Goal: Entertainment & Leisure: Browse casually

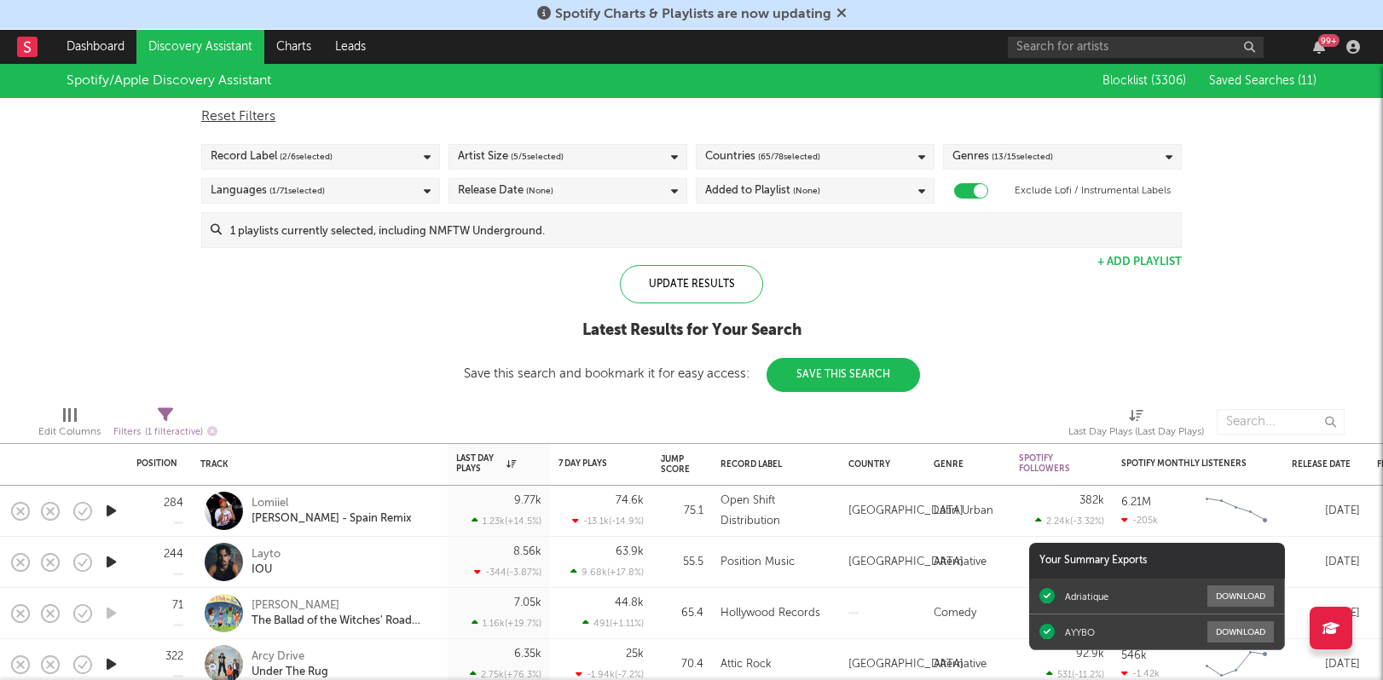
click at [111, 565] on icon "button" at bounding box center [111, 562] width 18 height 21
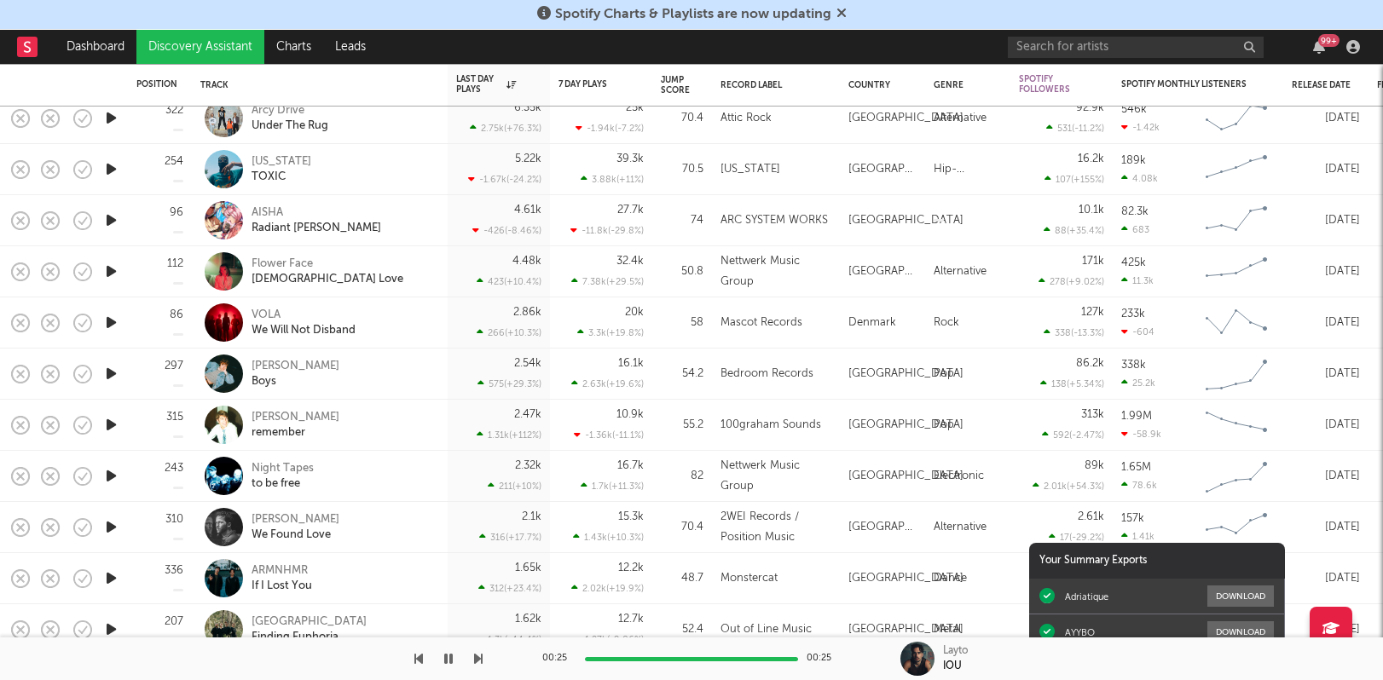
click at [1326, 54] on div "99 +" at bounding box center [1187, 47] width 358 height 34
click at [1319, 44] on div "99 +" at bounding box center [1328, 40] width 21 height 13
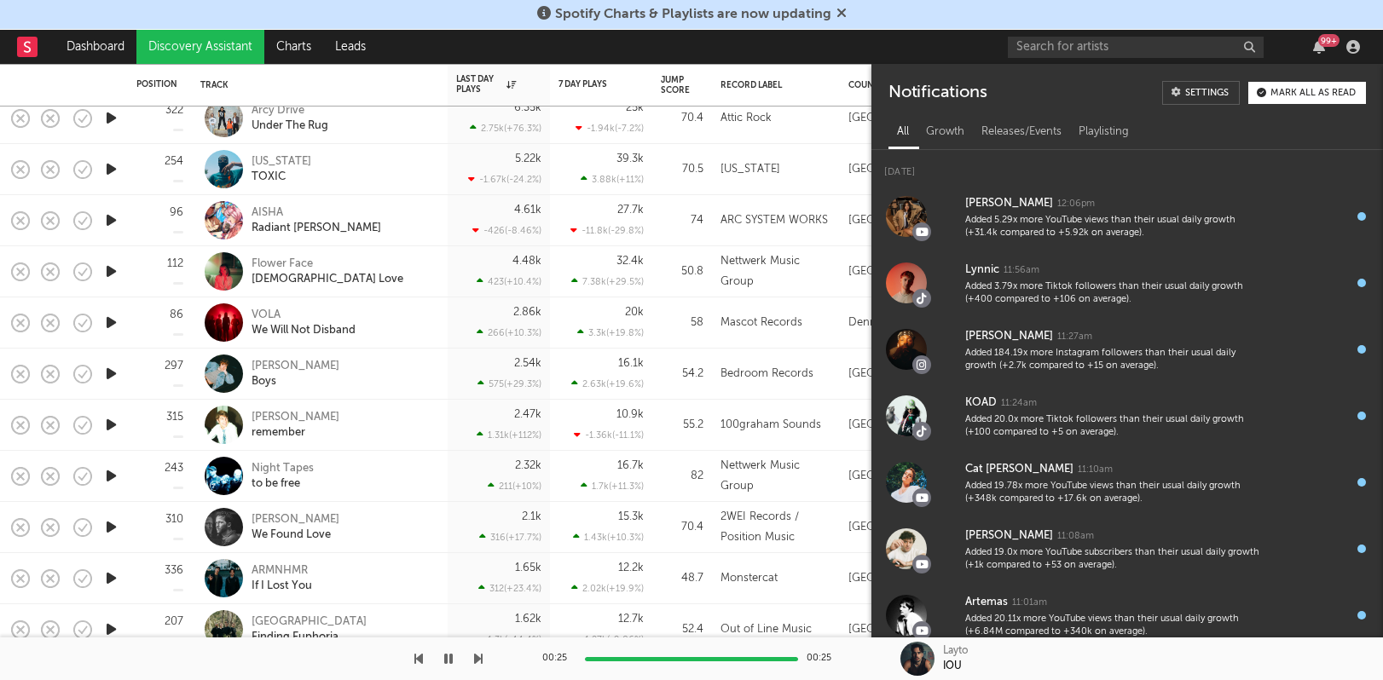
click at [449, 658] on icon "button" at bounding box center [448, 659] width 9 height 14
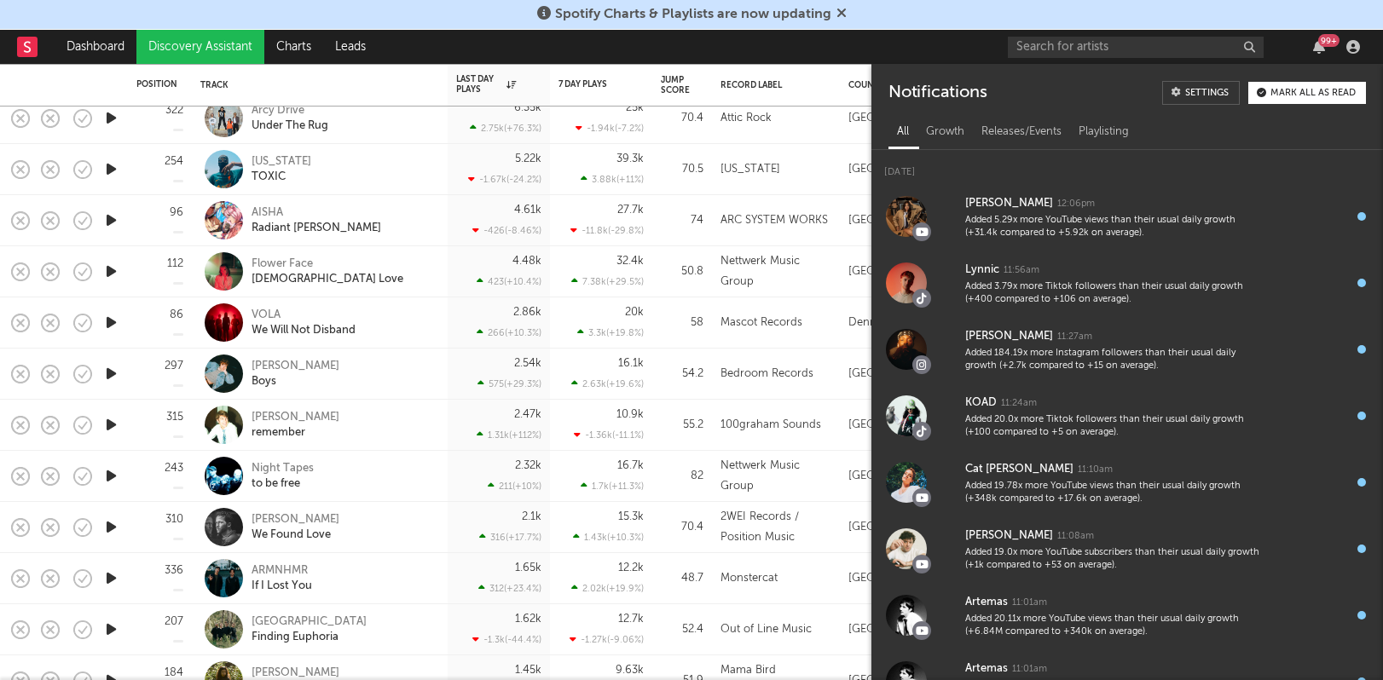
click at [1318, 61] on div "99 +" at bounding box center [1187, 47] width 358 height 34
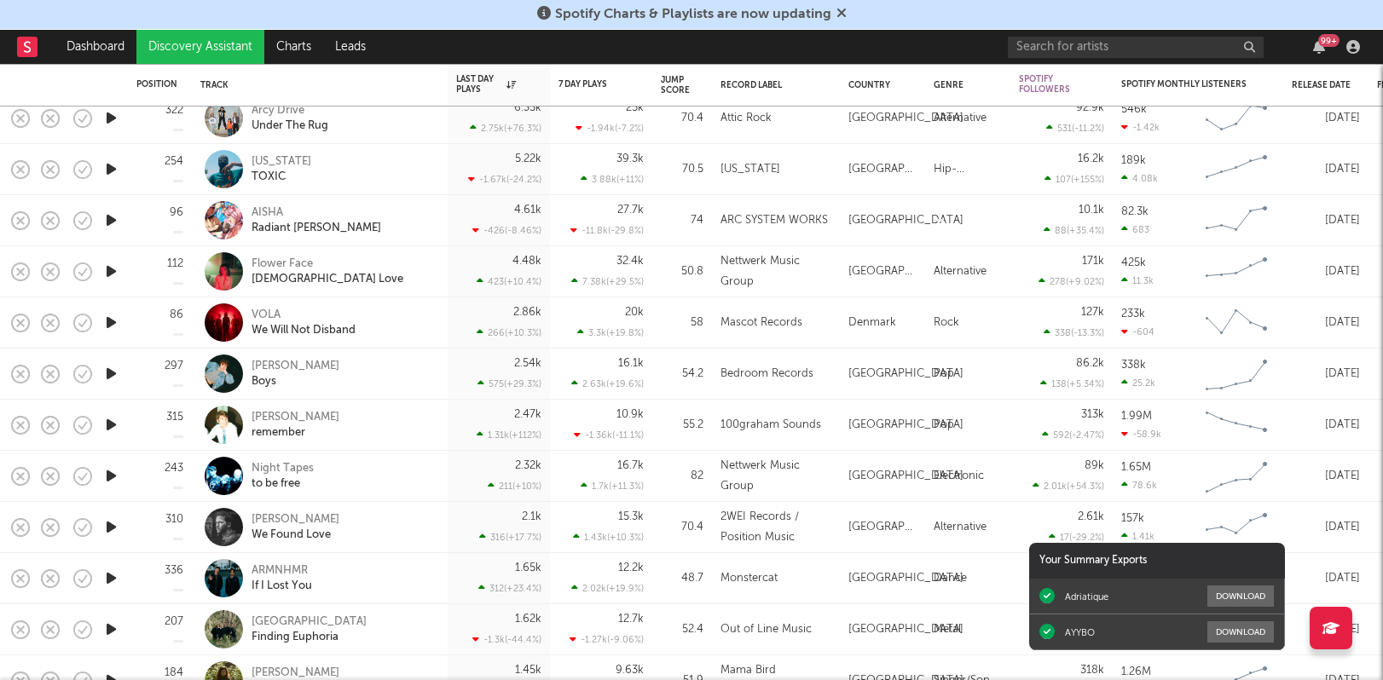
click at [116, 328] on icon "button" at bounding box center [111, 322] width 18 height 21
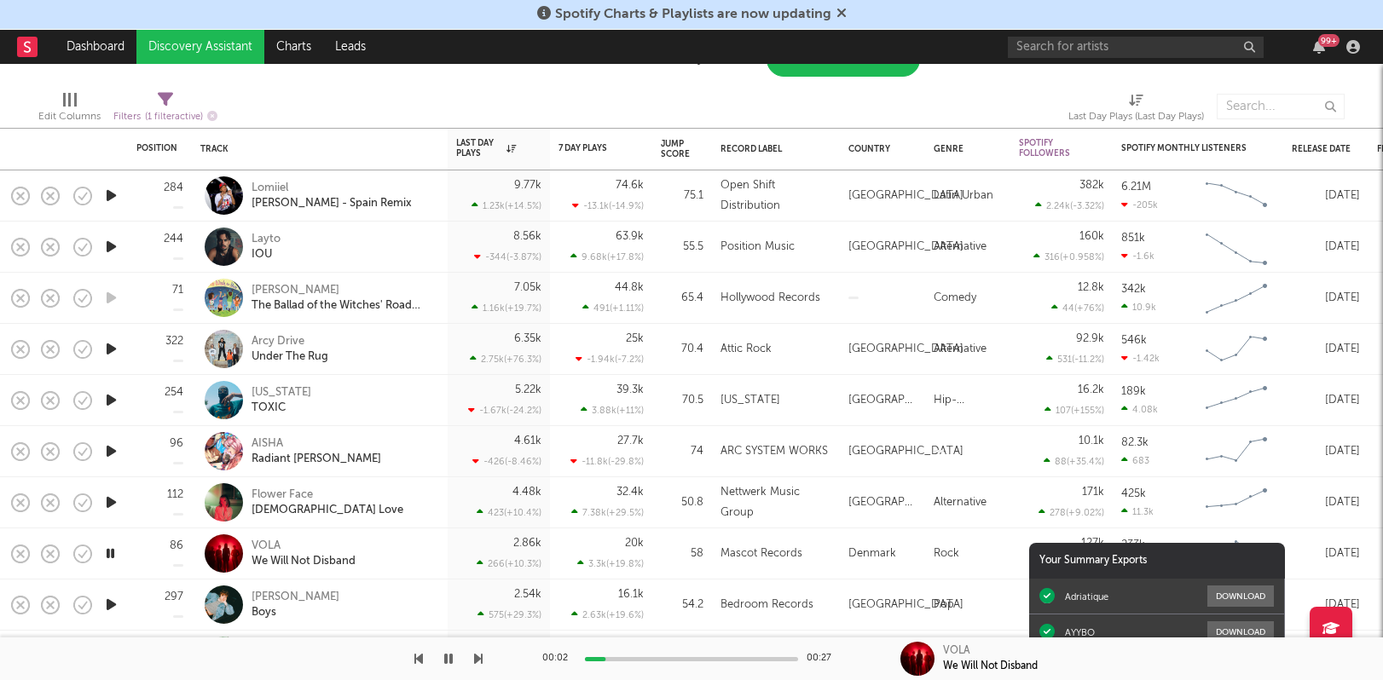
click at [117, 346] on icon "button" at bounding box center [111, 349] width 18 height 21
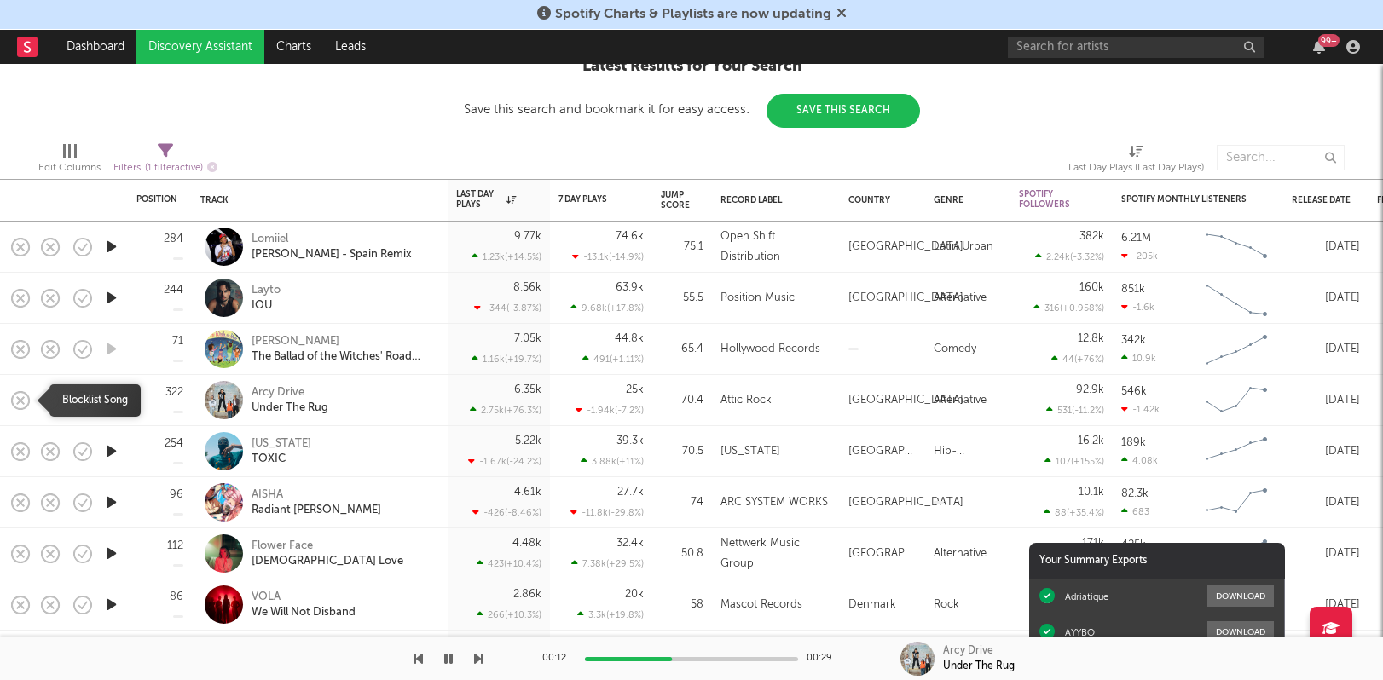
click at [22, 405] on icon "button" at bounding box center [21, 401] width 24 height 24
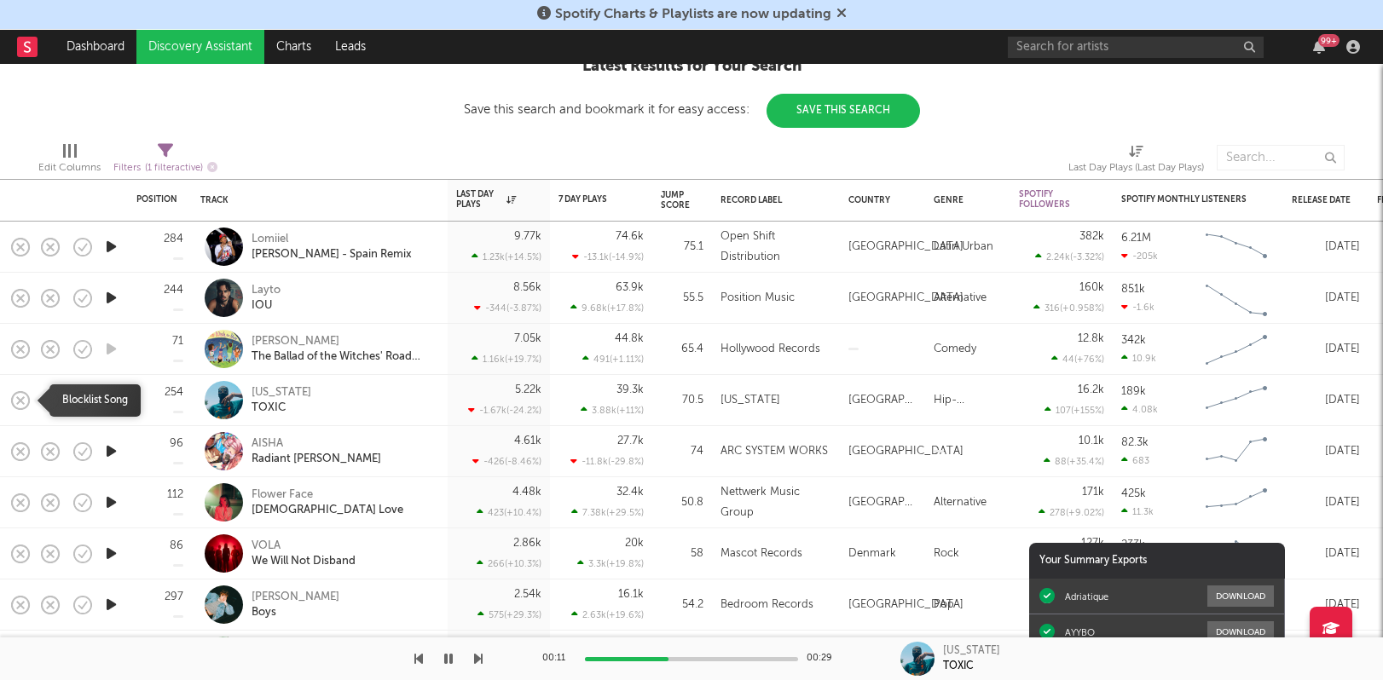
click at [25, 402] on icon "button" at bounding box center [21, 401] width 24 height 24
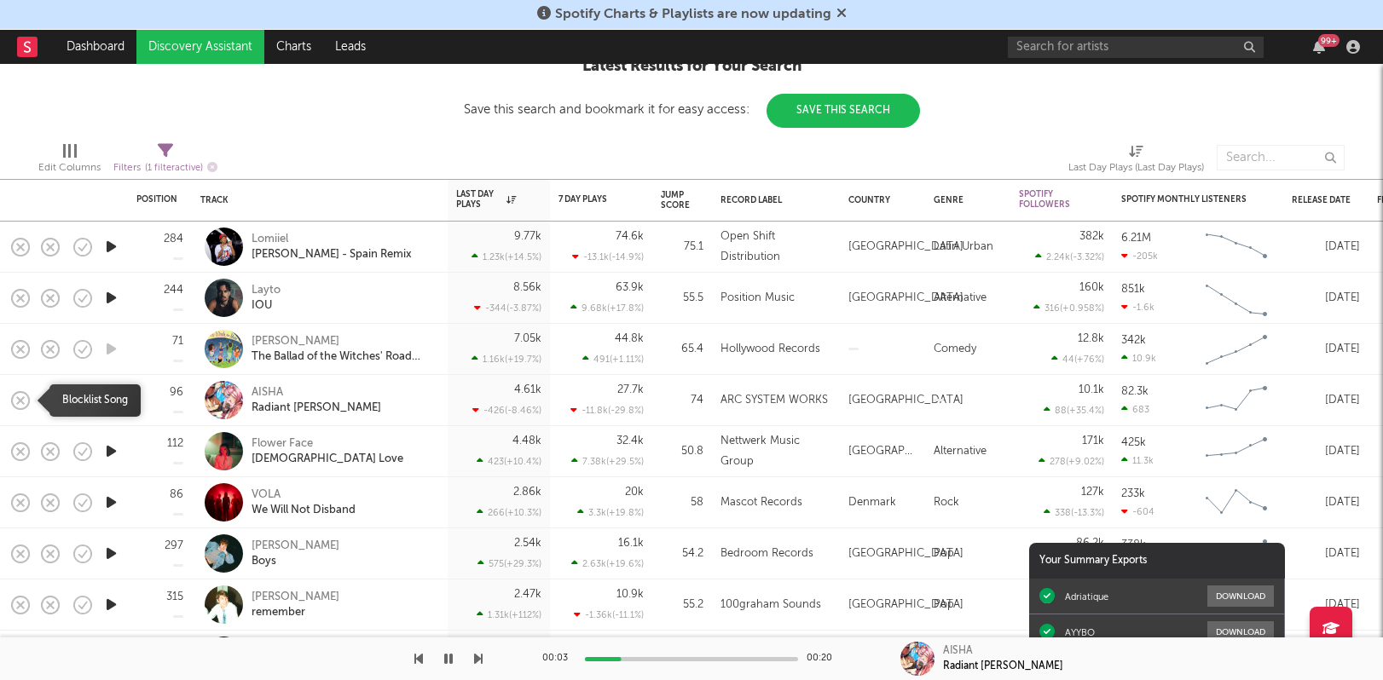
click at [25, 402] on icon "button" at bounding box center [21, 401] width 24 height 24
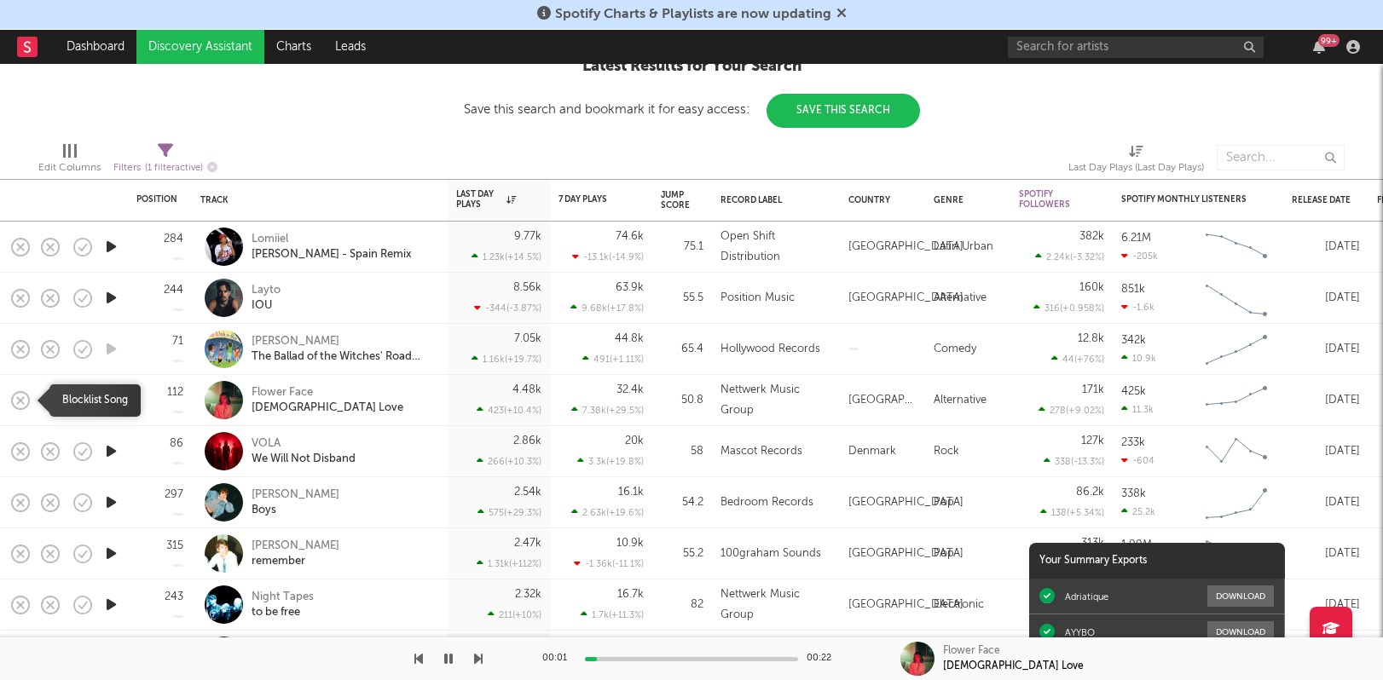
click at [25, 402] on icon "button" at bounding box center [21, 401] width 24 height 24
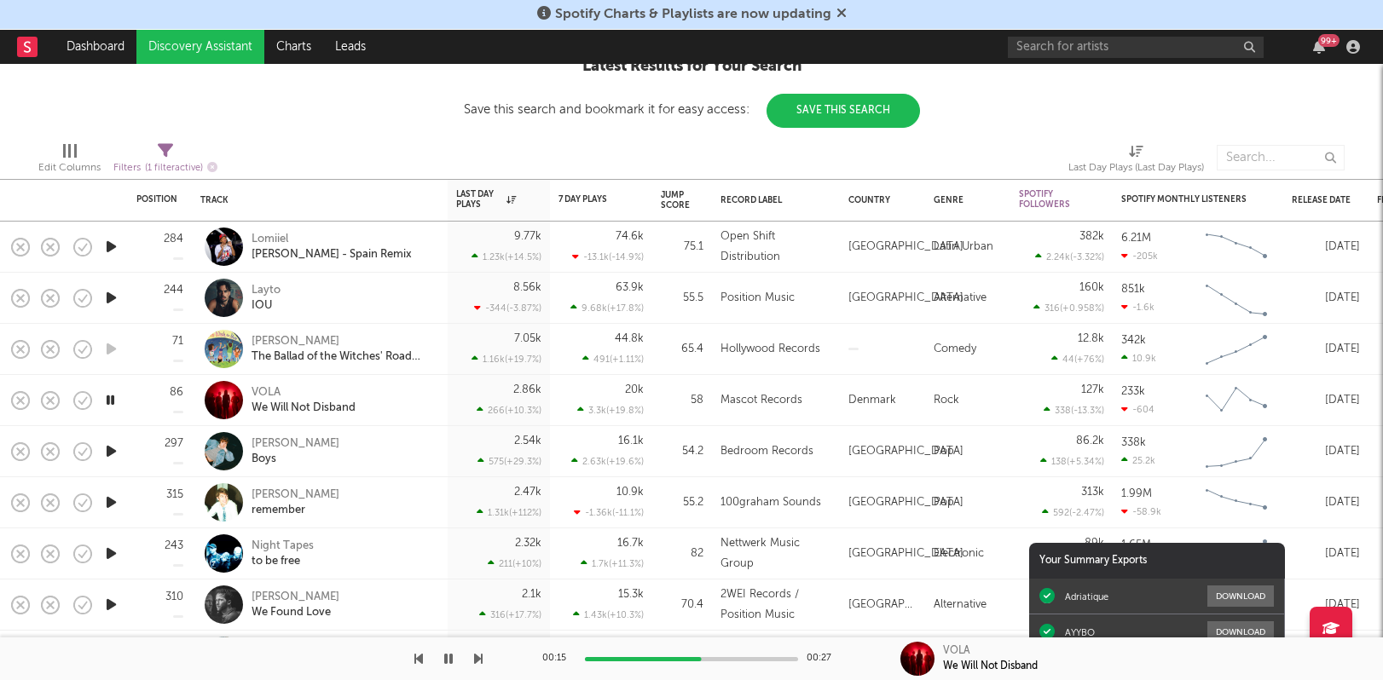
click at [1328, 46] on div "99 +" at bounding box center [1328, 40] width 21 height 13
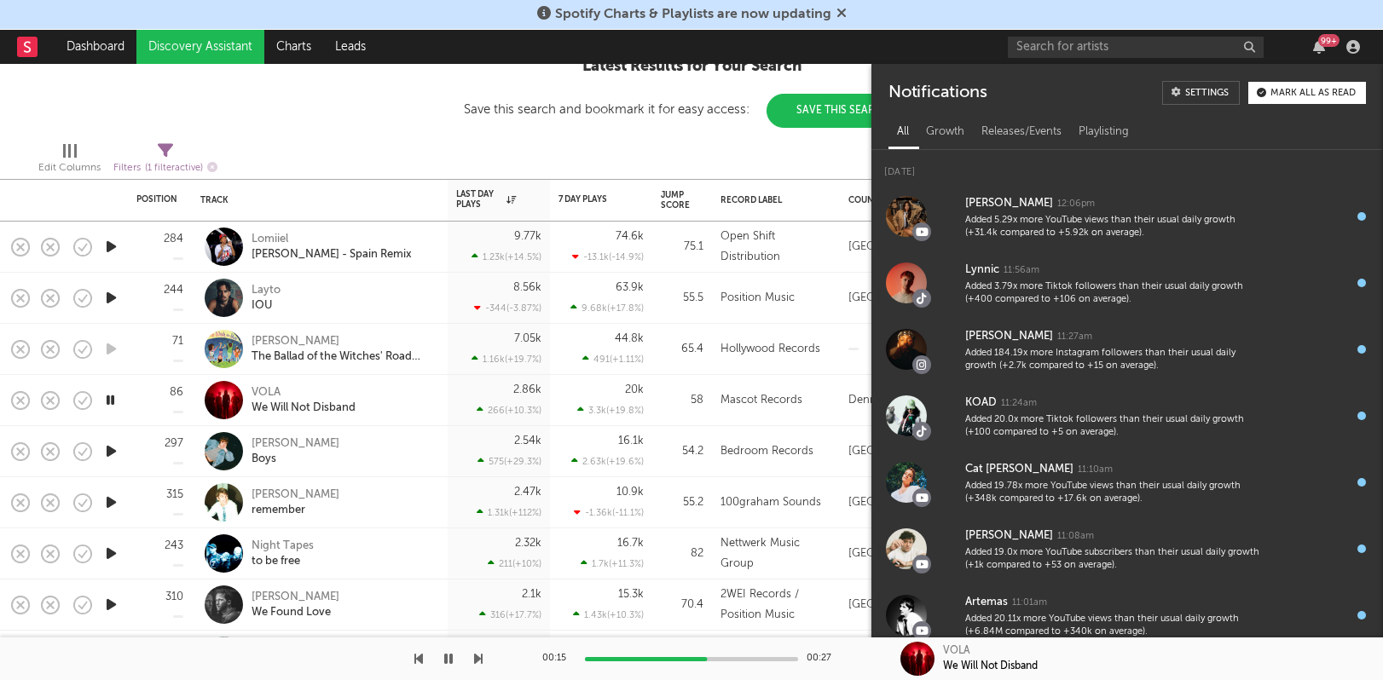
click at [1328, 45] on div "99 +" at bounding box center [1328, 40] width 21 height 13
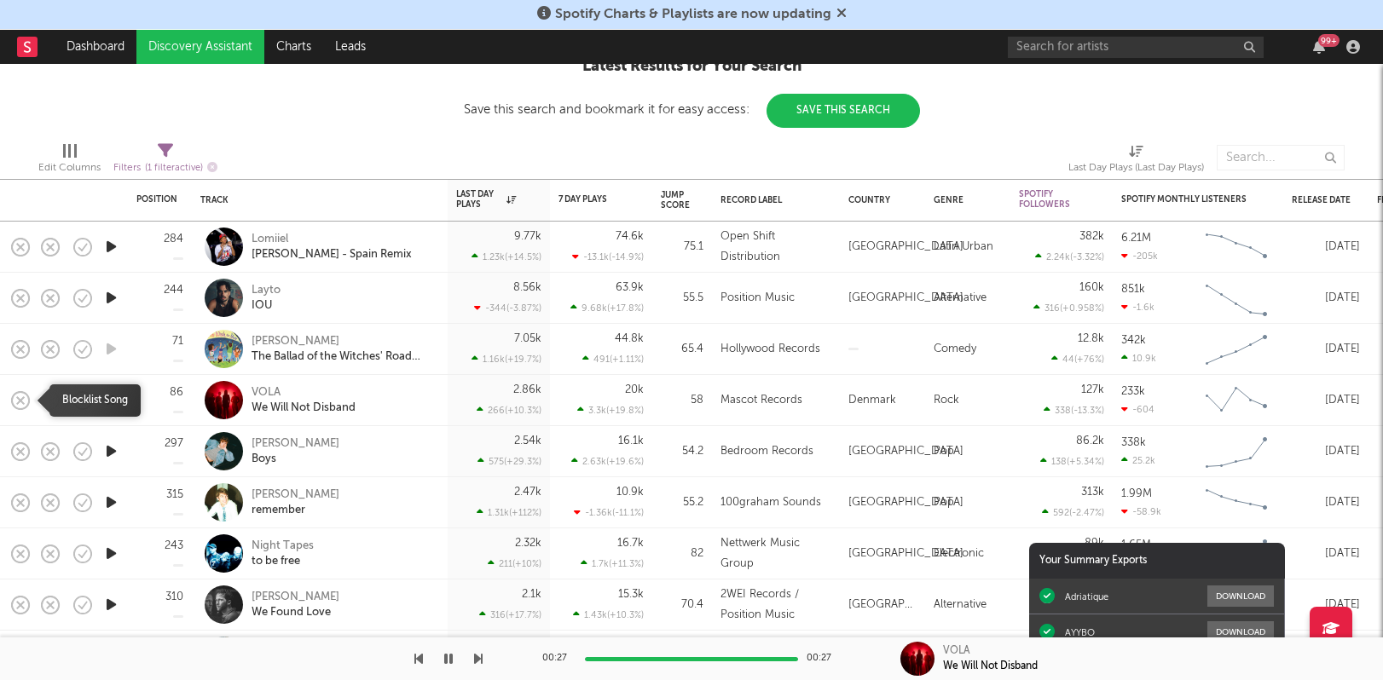
click at [14, 403] on icon "button" at bounding box center [21, 401] width 24 height 24
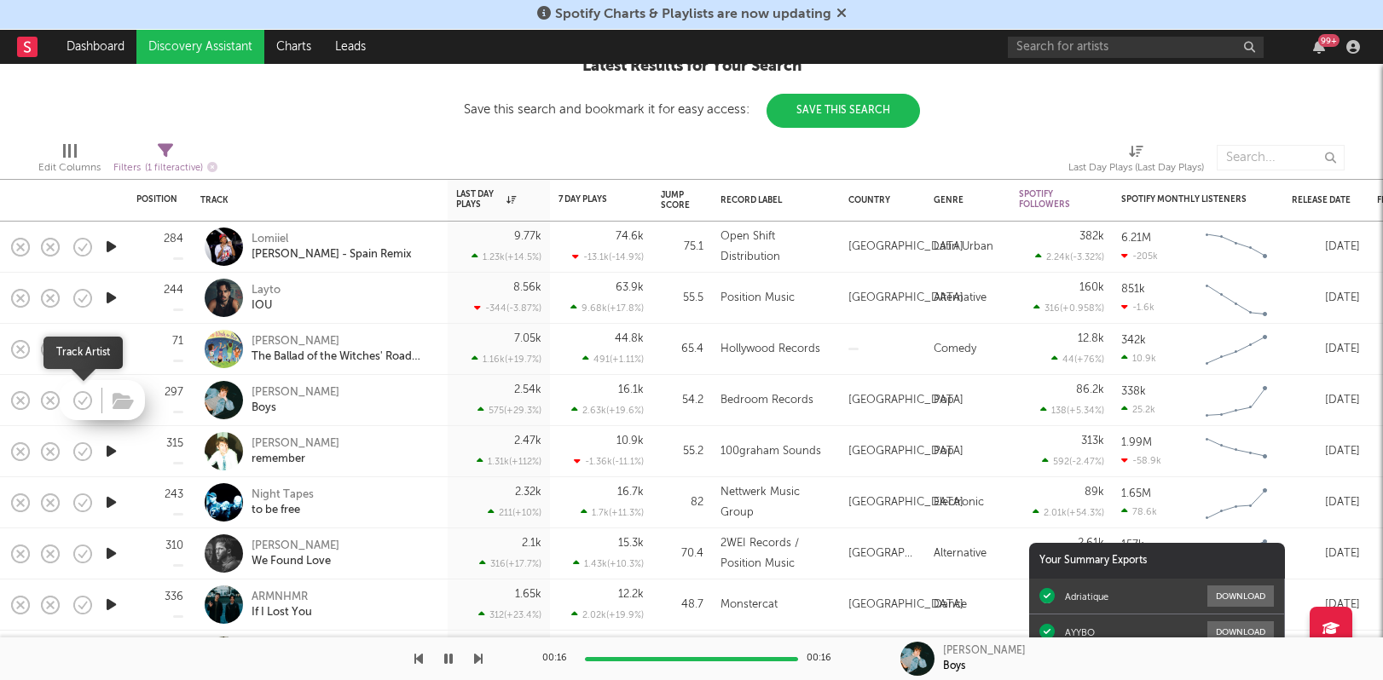
click at [74, 396] on icon "button" at bounding box center [83, 400] width 18 height 18
click at [113, 453] on icon "button" at bounding box center [111, 451] width 18 height 21
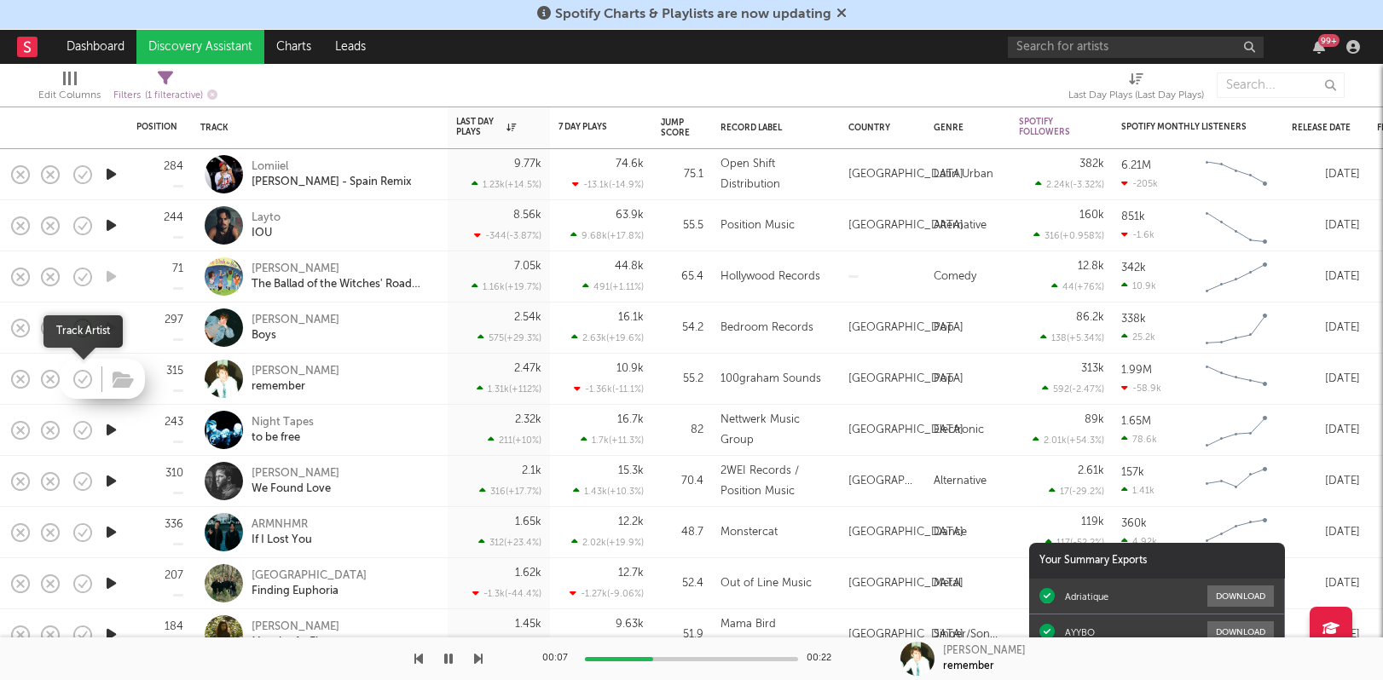
click at [89, 379] on icon "button" at bounding box center [83, 379] width 24 height 24
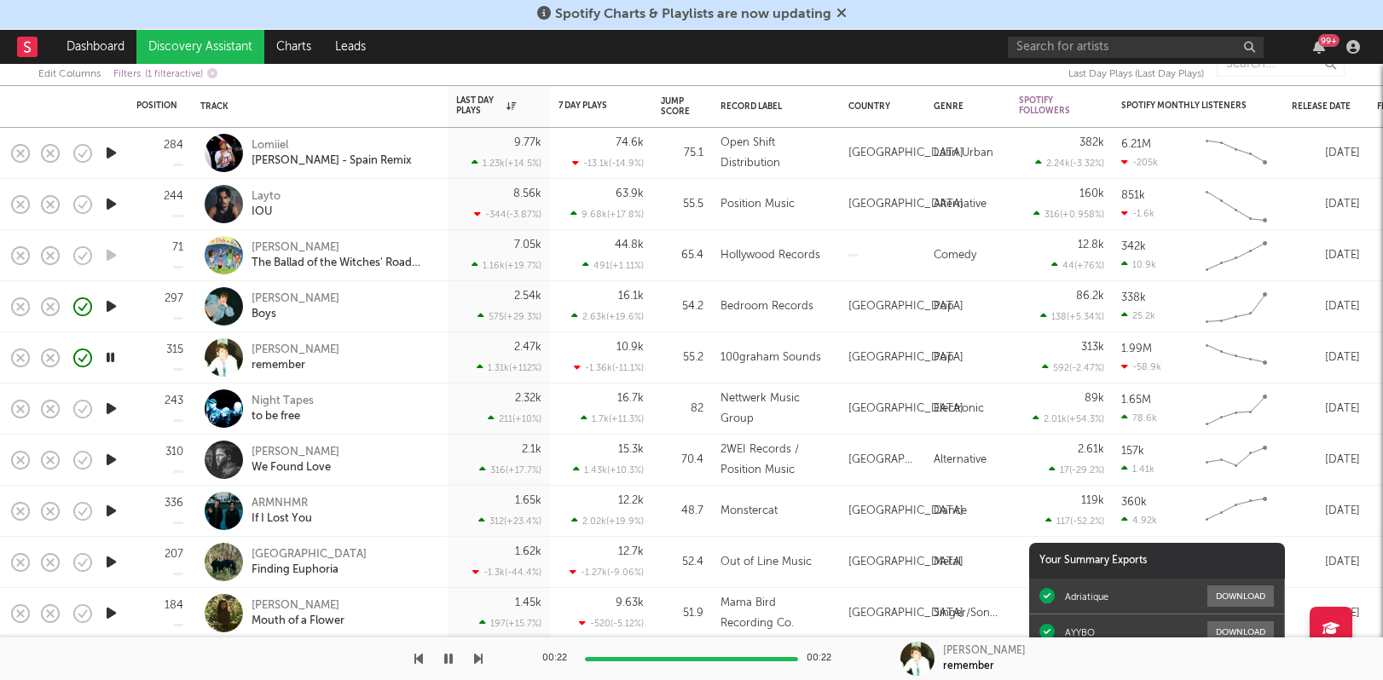
click at [112, 470] on icon "button" at bounding box center [111, 459] width 18 height 21
click at [17, 461] on icon "button" at bounding box center [21, 460] width 24 height 24
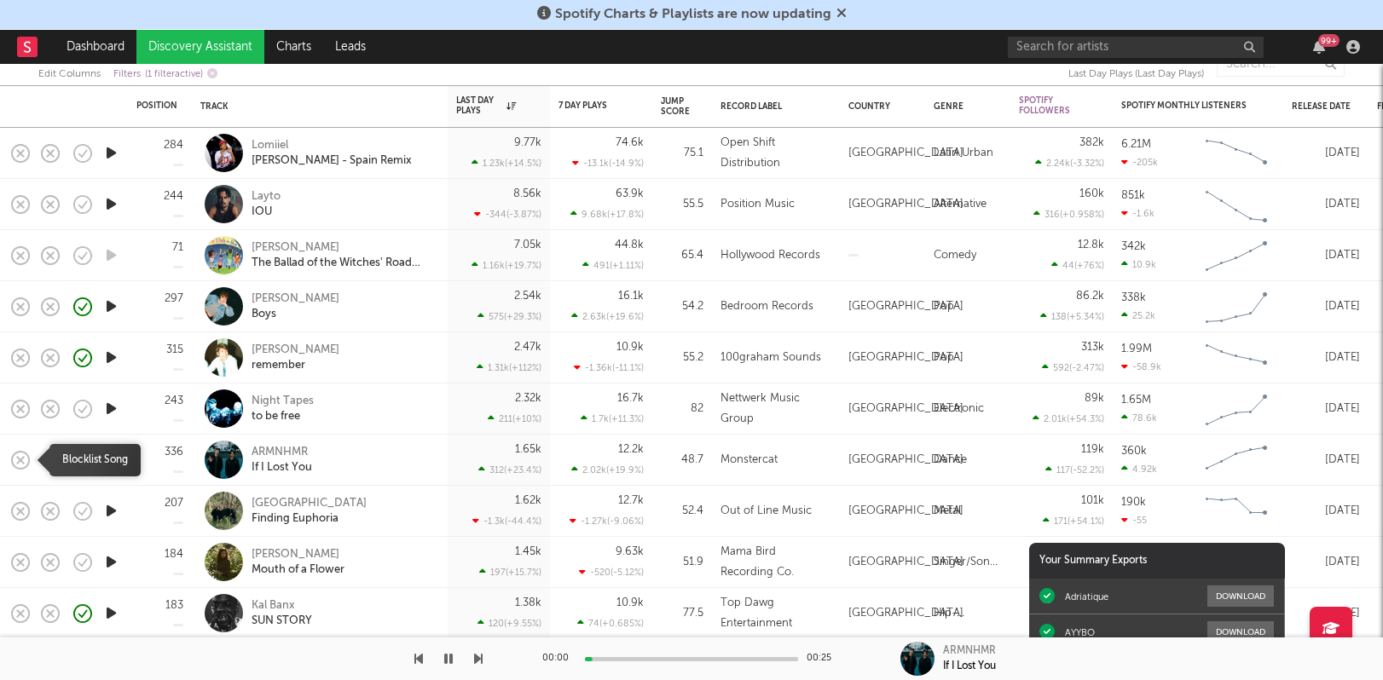
click at [18, 461] on rect "button" at bounding box center [20, 459] width 7 height 7
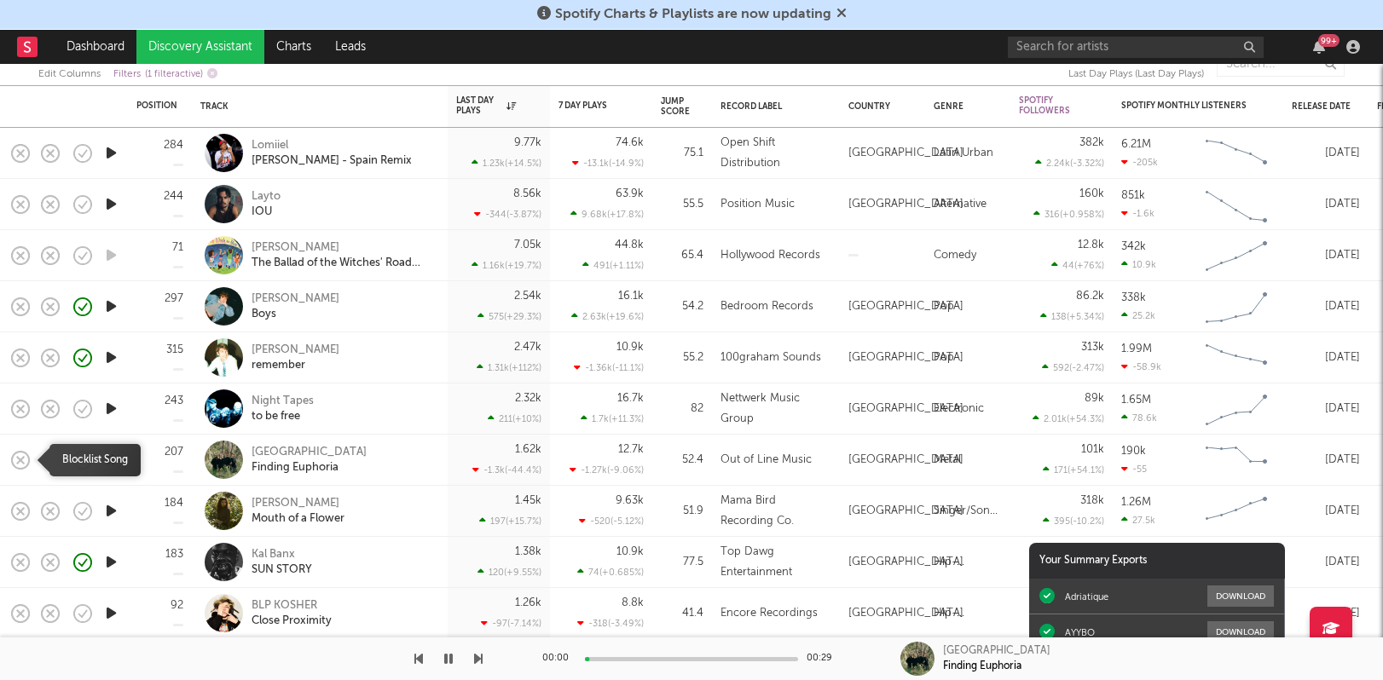
click at [18, 461] on rect "button" at bounding box center [20, 459] width 7 height 7
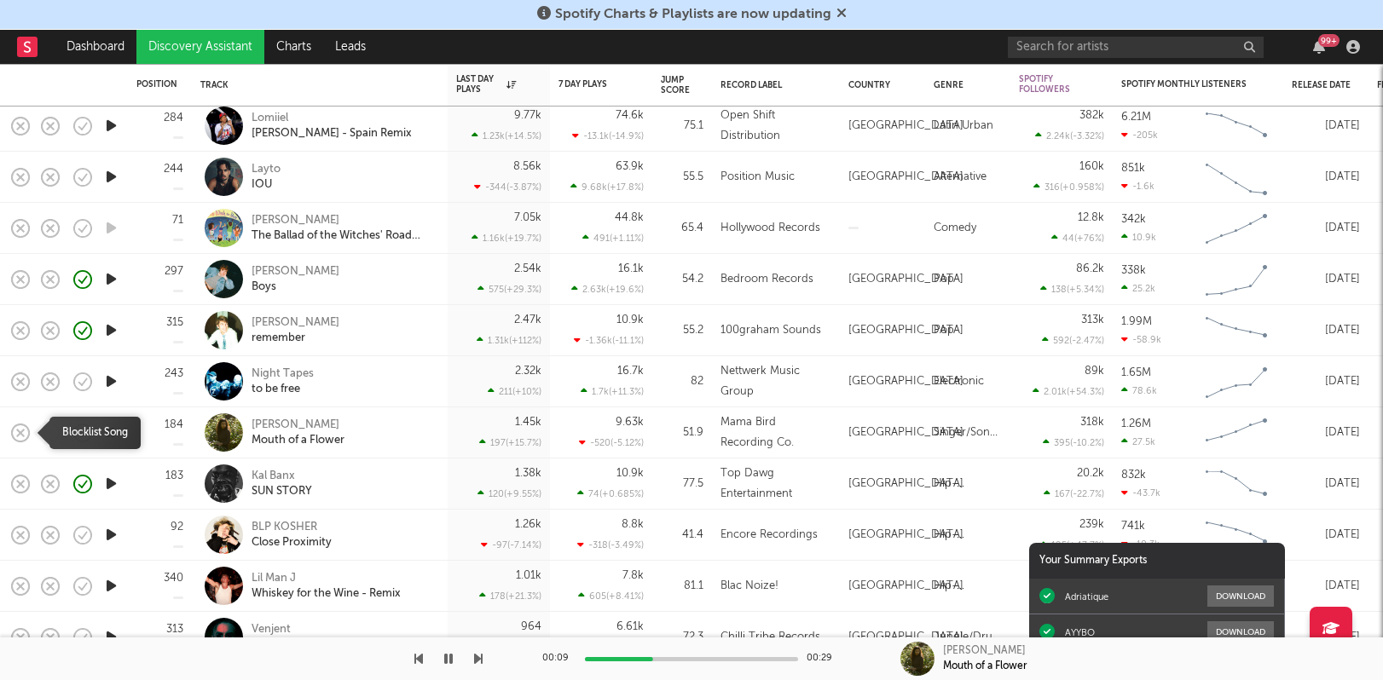
click at [18, 436] on rect "button" at bounding box center [20, 432] width 7 height 7
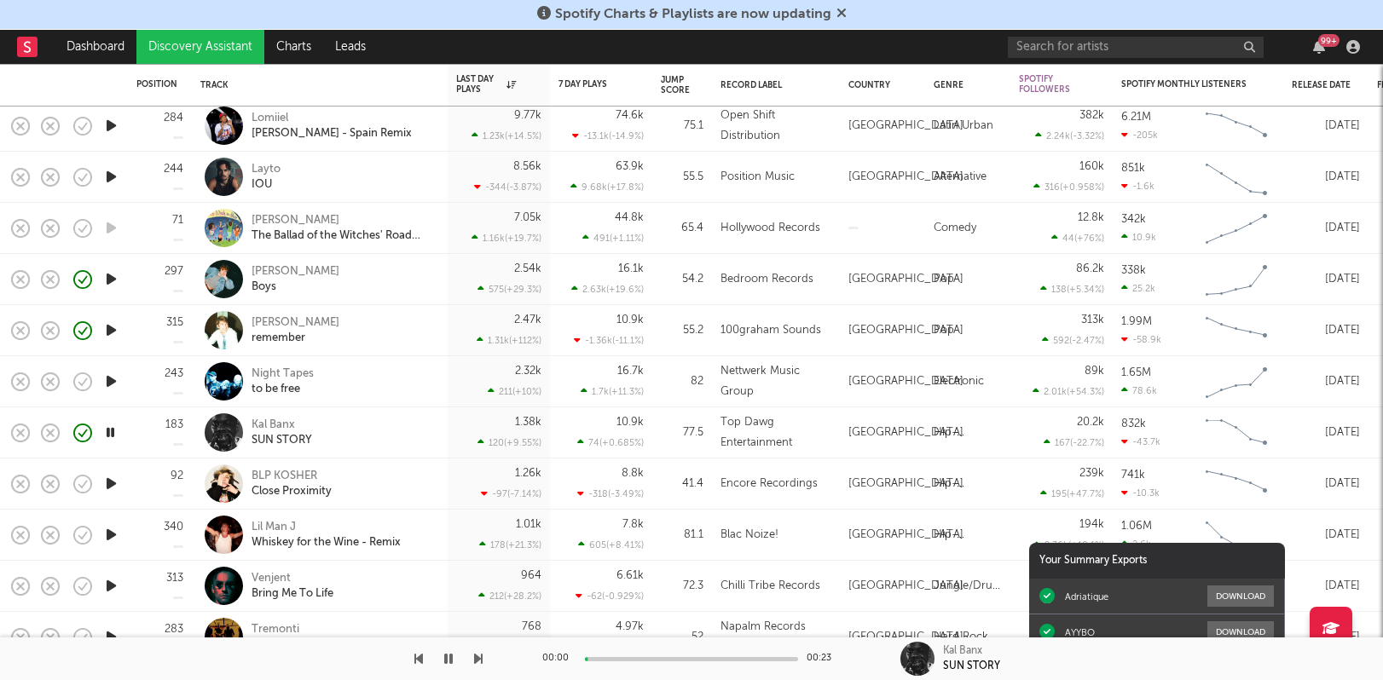
click at [107, 487] on icon "button" at bounding box center [111, 483] width 18 height 21
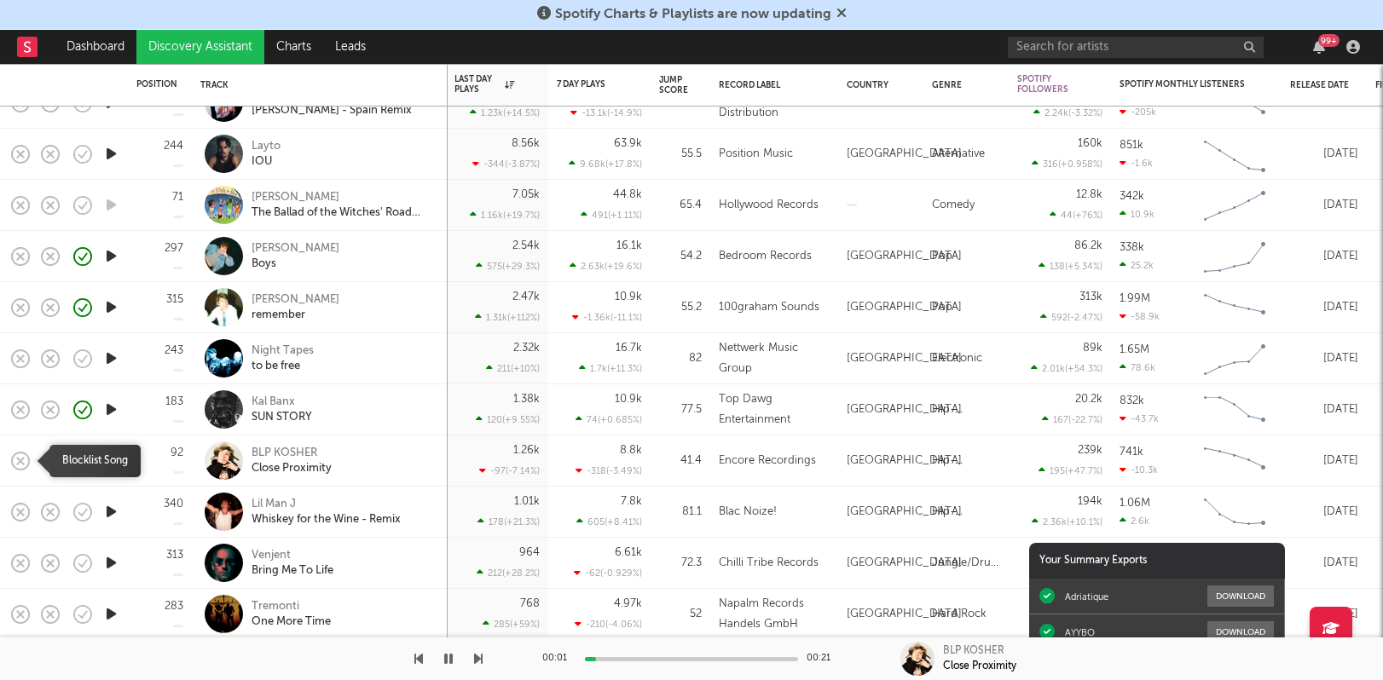
click at [23, 460] on icon "button" at bounding box center [21, 461] width 24 height 24
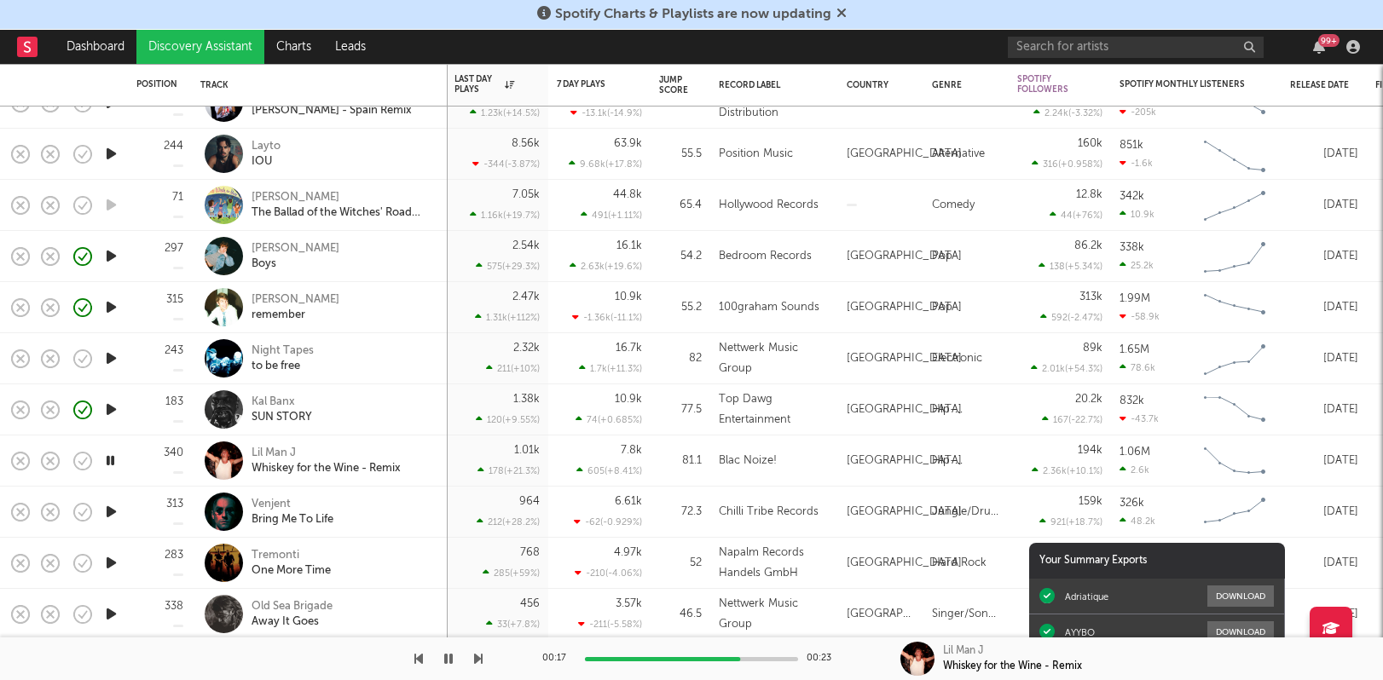
click at [448, 657] on icon "button" at bounding box center [448, 659] width 9 height 14
click at [442, 671] on button "button" at bounding box center [448, 659] width 17 height 43
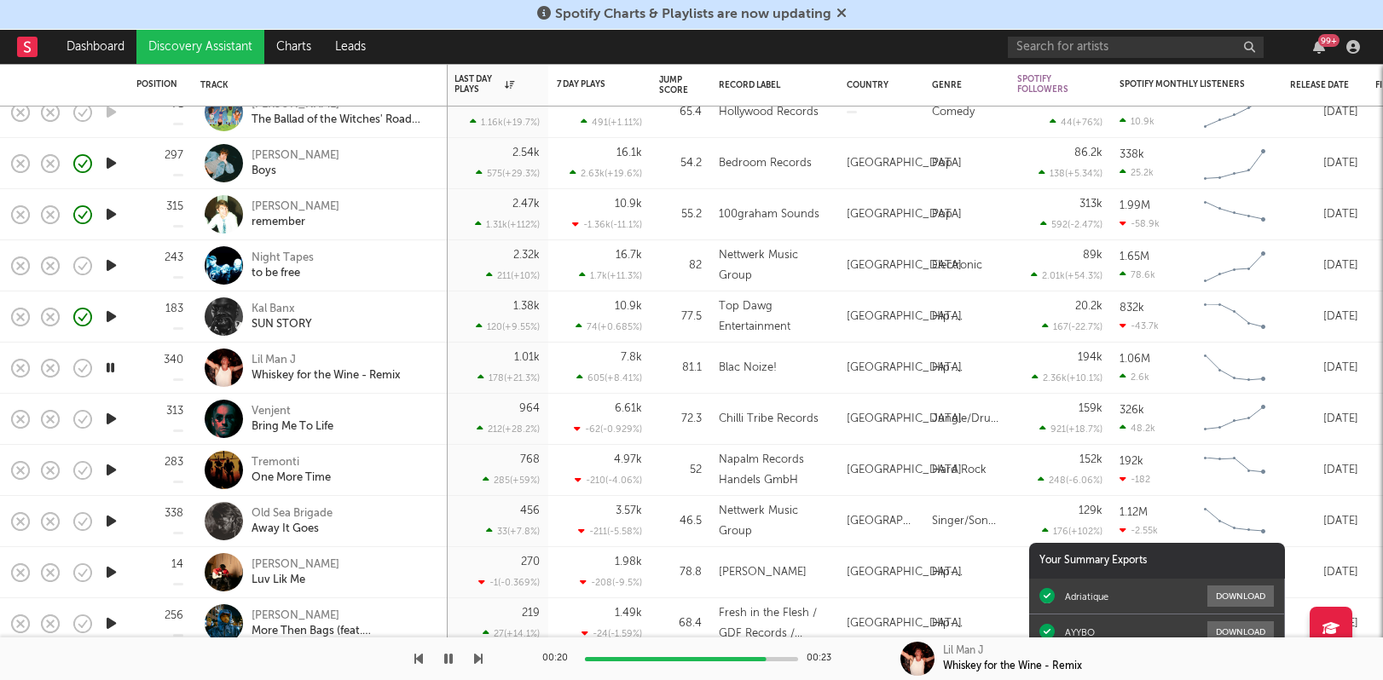
click at [109, 419] on icon "button" at bounding box center [111, 418] width 18 height 21
click at [26, 421] on icon "button" at bounding box center [21, 420] width 24 height 24
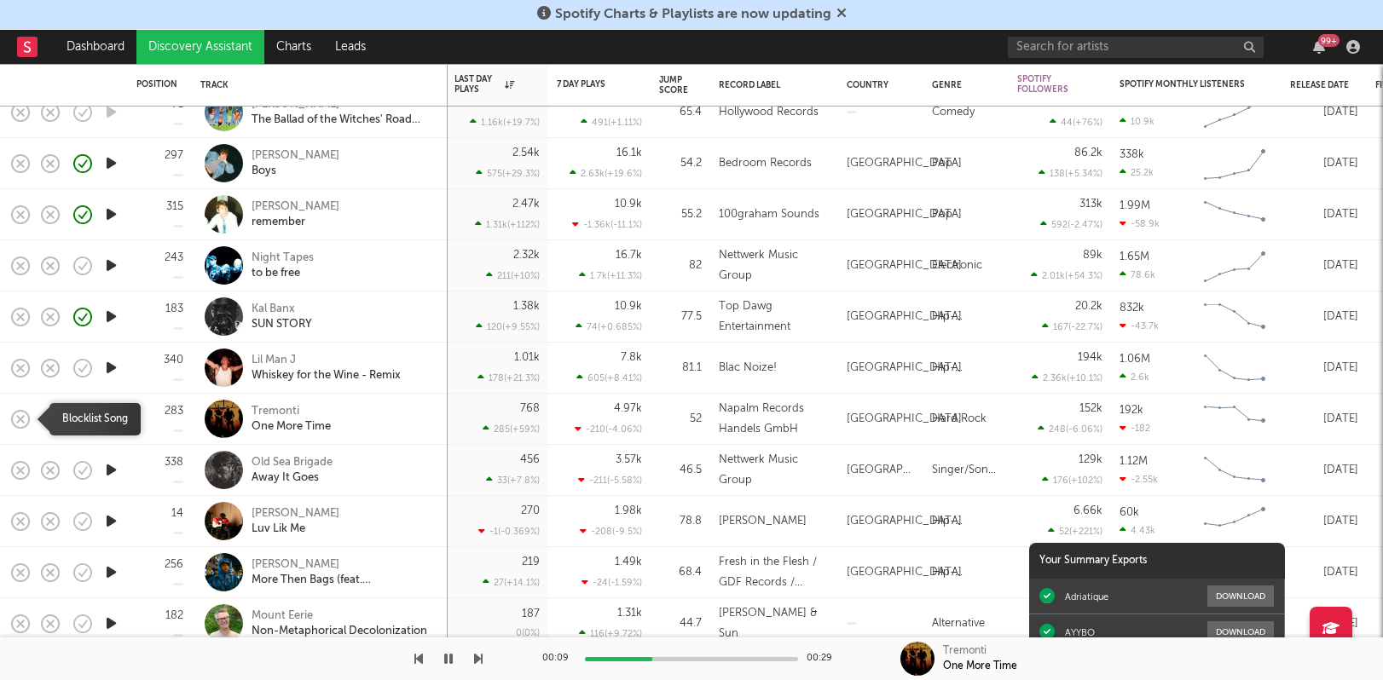
click at [25, 421] on icon "button" at bounding box center [21, 420] width 24 height 24
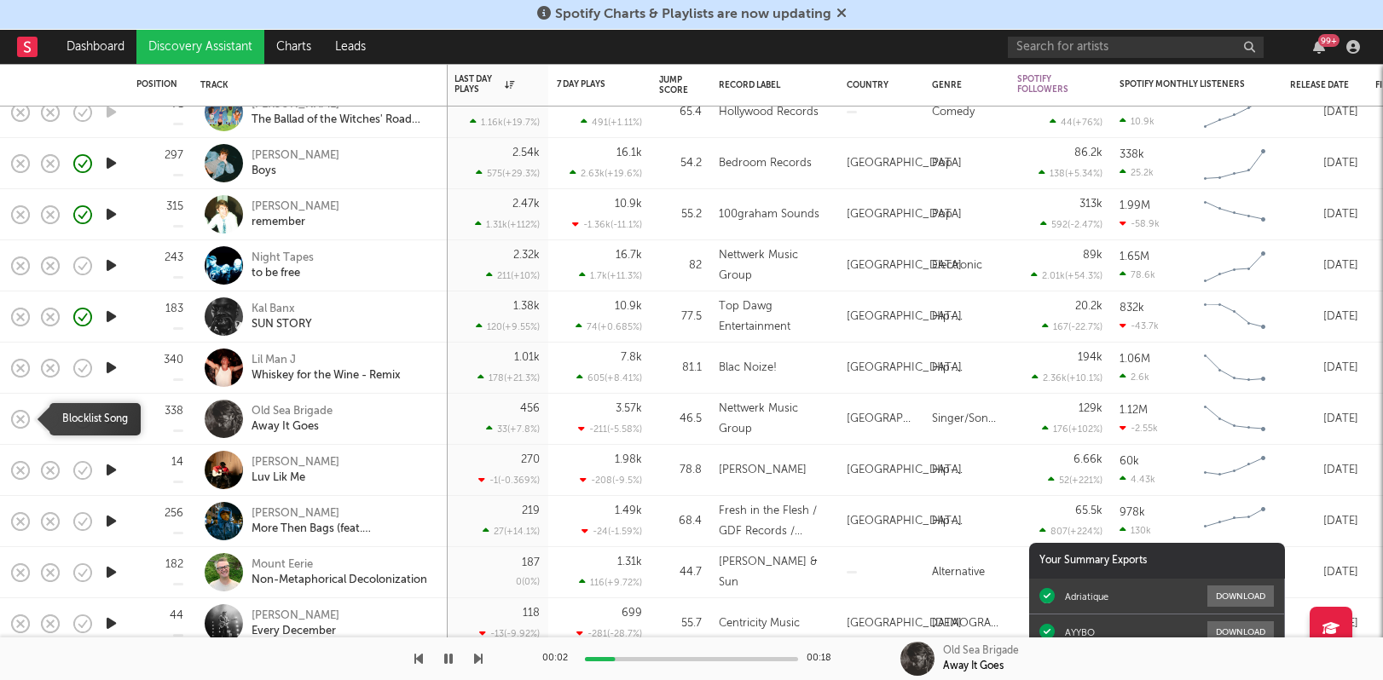
click at [14, 414] on icon "button" at bounding box center [21, 420] width 24 height 24
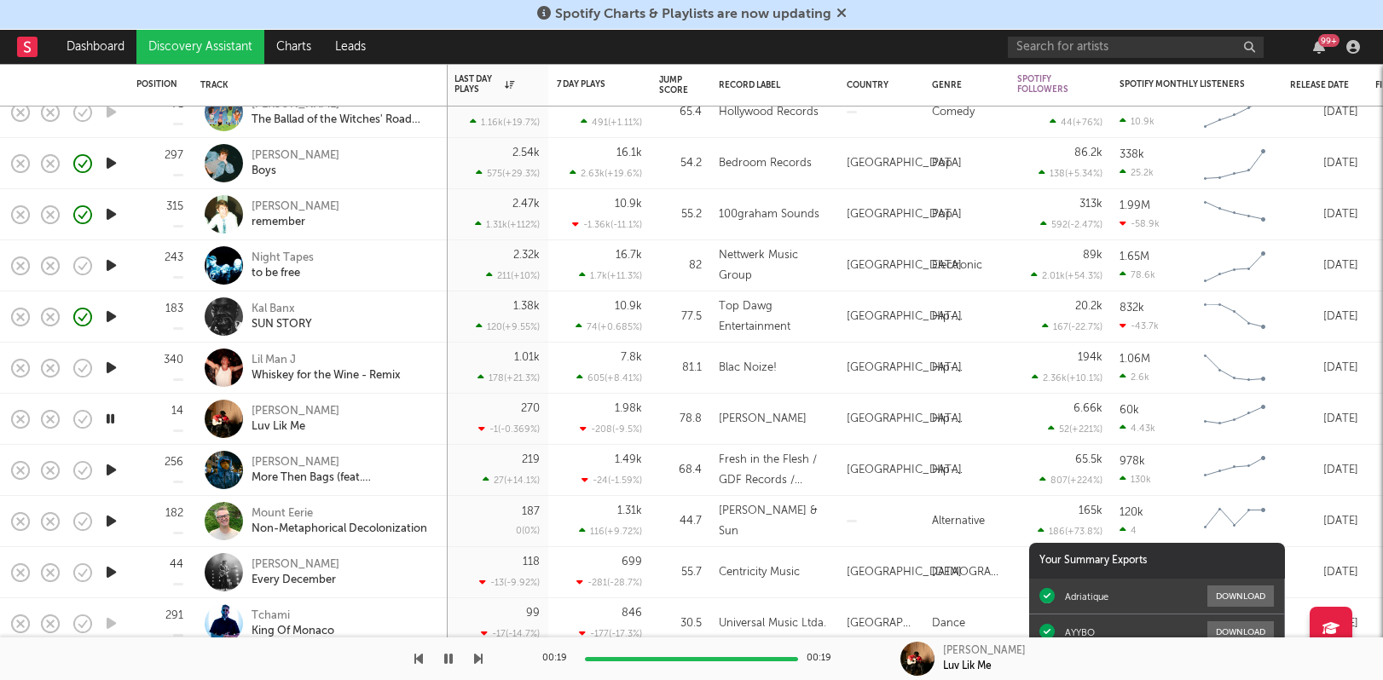
click at [116, 419] on icon "button" at bounding box center [110, 418] width 16 height 21
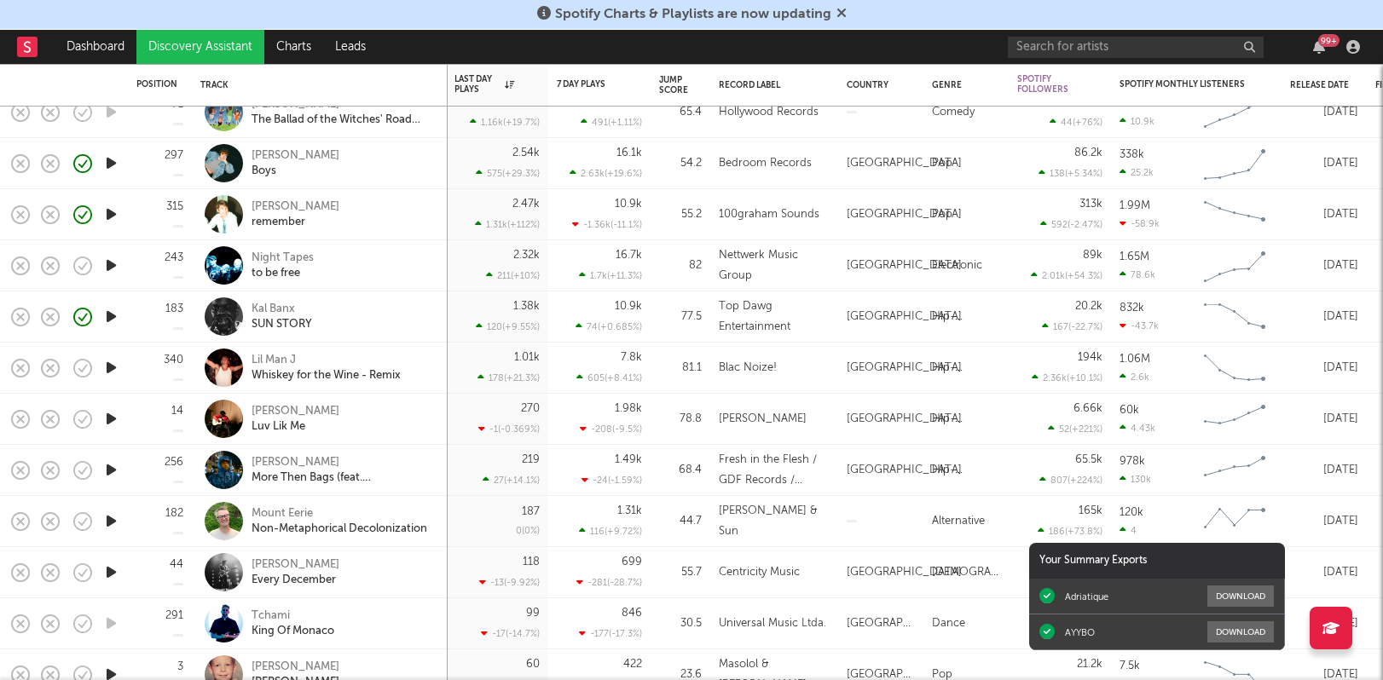
click at [116, 419] on icon "button" at bounding box center [111, 418] width 18 height 21
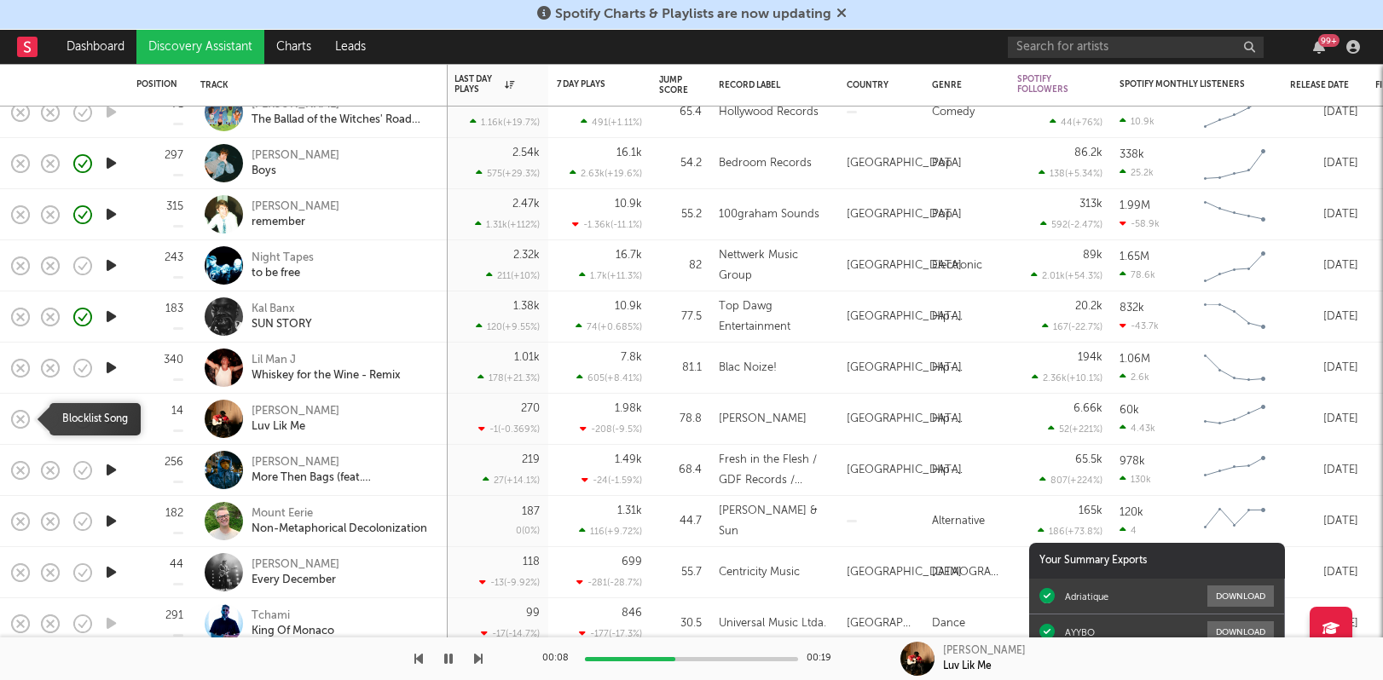
click at [23, 425] on icon "button" at bounding box center [21, 420] width 24 height 24
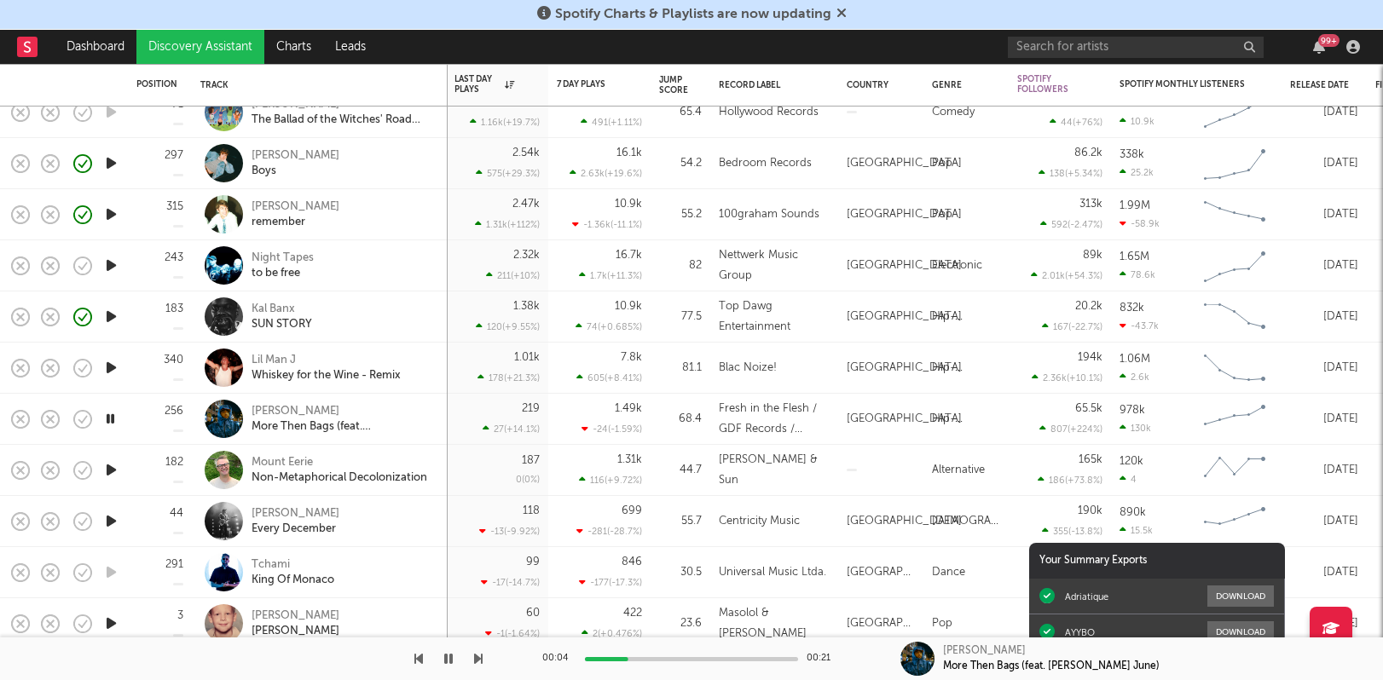
click at [113, 471] on icon "button" at bounding box center [111, 470] width 18 height 21
click at [107, 521] on icon "button" at bounding box center [111, 521] width 18 height 21
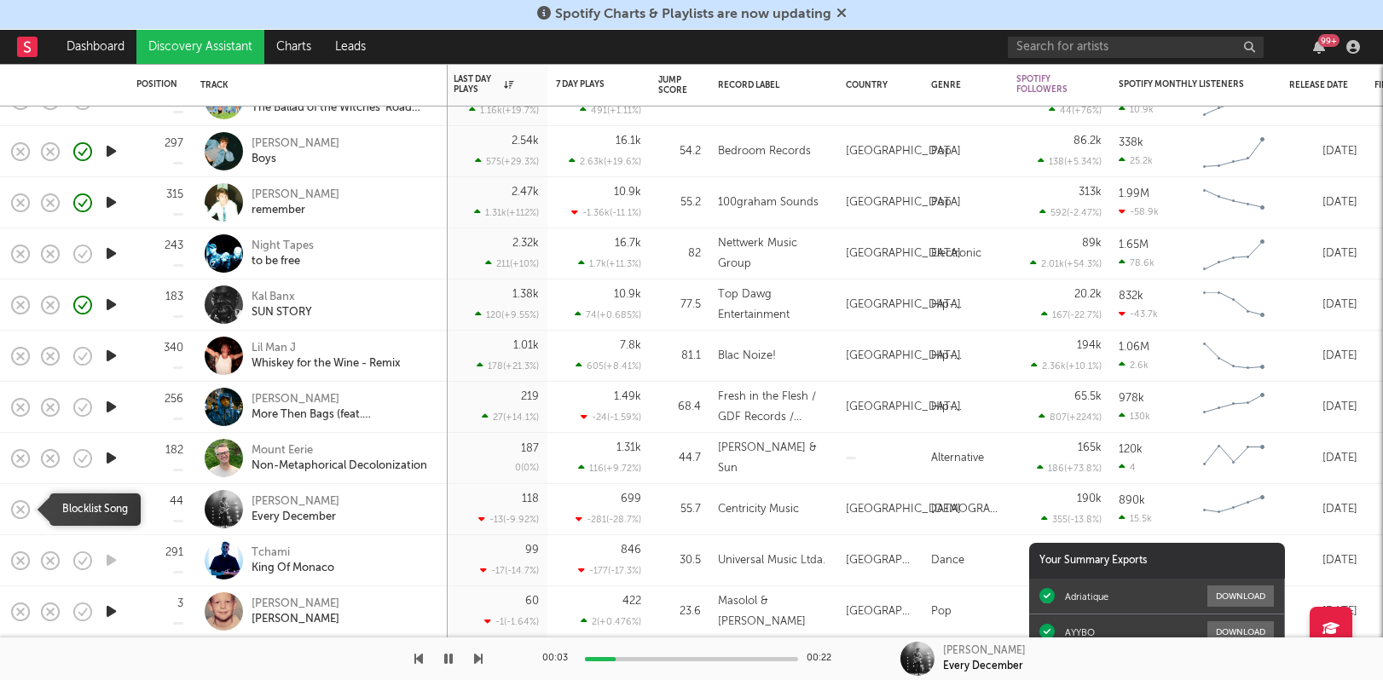
click at [14, 507] on icon "button" at bounding box center [21, 510] width 24 height 24
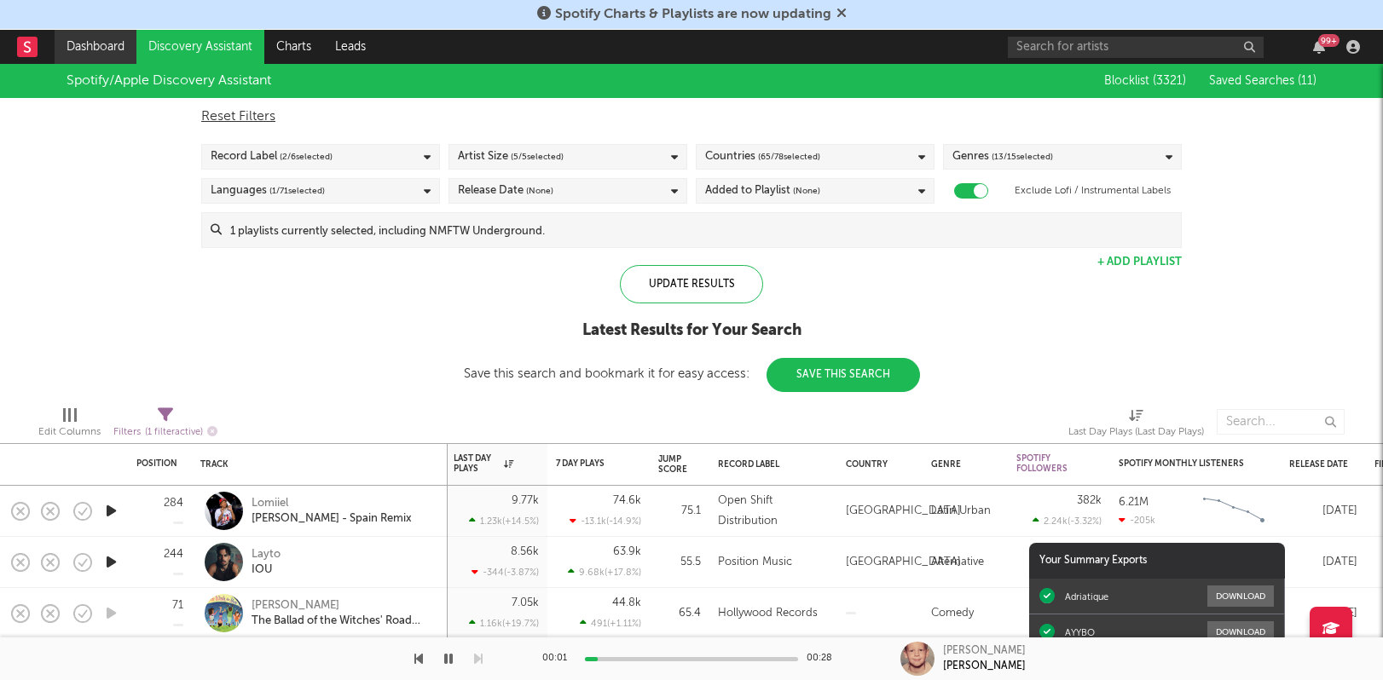
click at [107, 41] on link "Dashboard" at bounding box center [96, 47] width 82 height 34
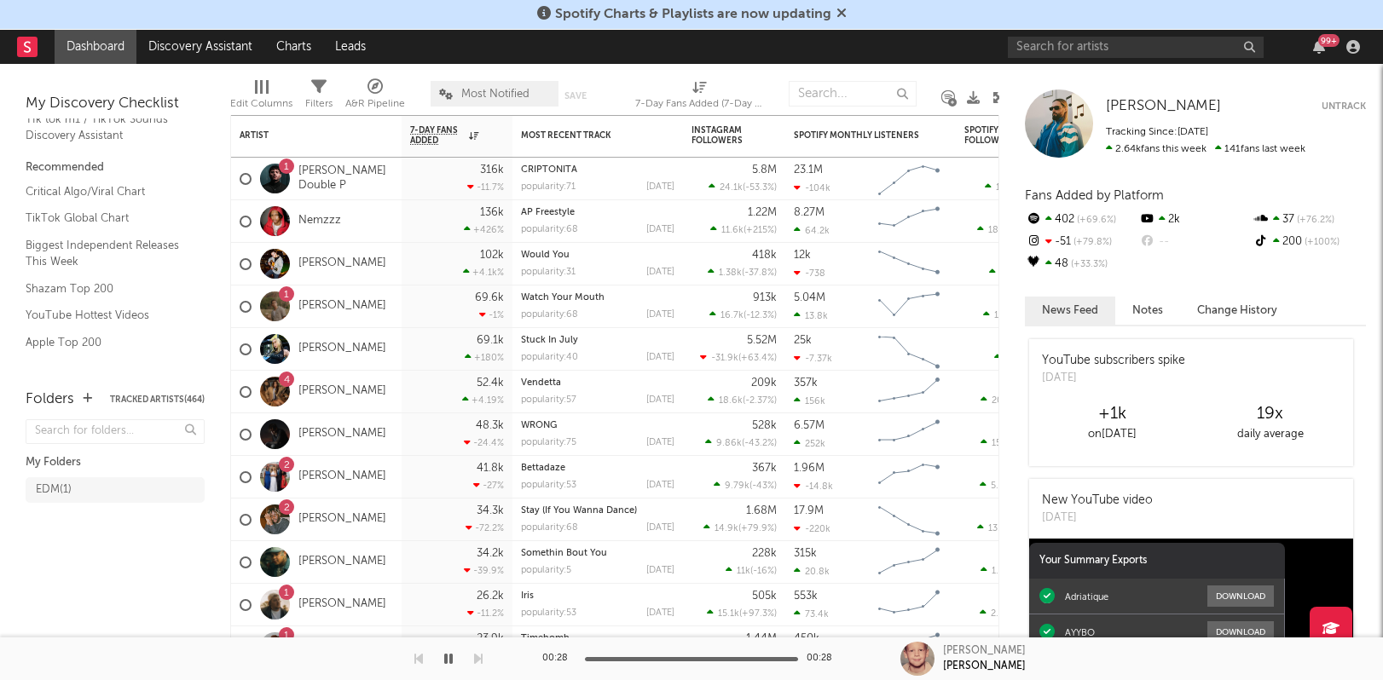
scroll to position [374, 0]
drag, startPoint x: 95, startPoint y: 276, endPoint x: 110, endPoint y: 301, distance: 28.7
click at [93, 279] on link "Shazam Top 200" at bounding box center [107, 273] width 162 height 19
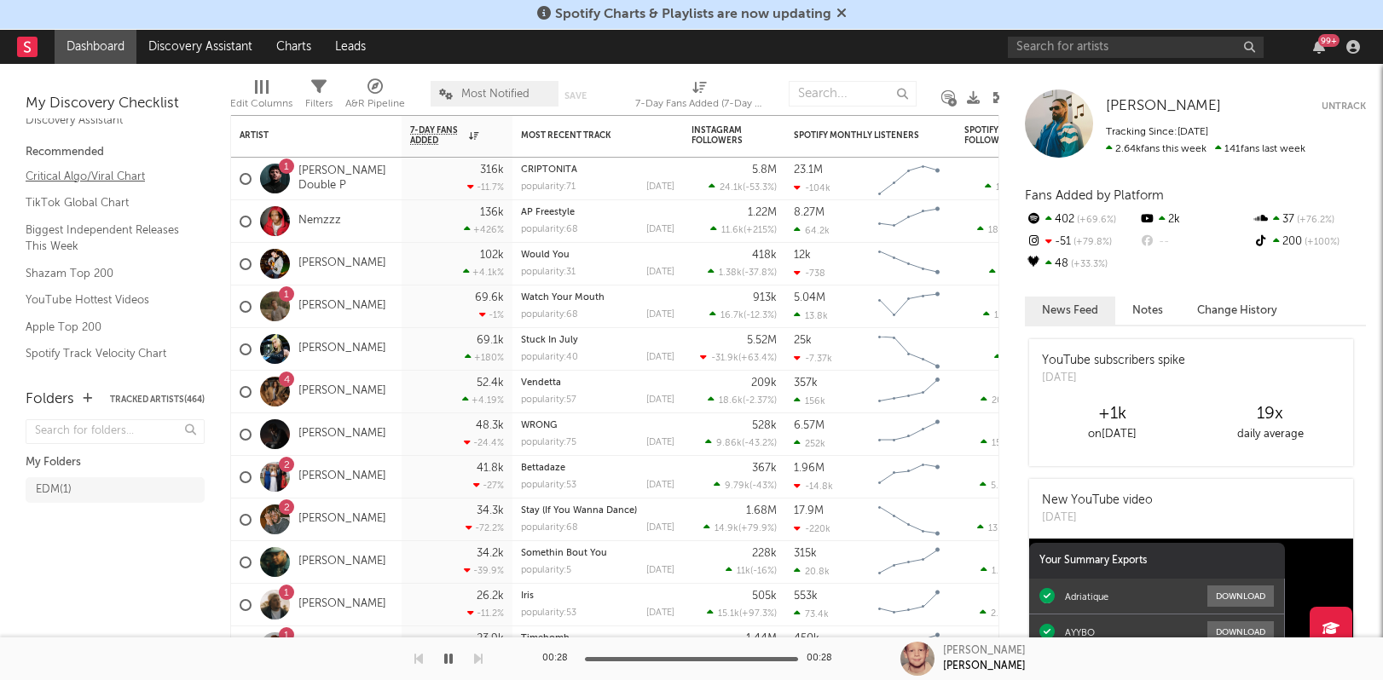
click at [92, 179] on link "Critical Algo/Viral Chart" at bounding box center [107, 176] width 162 height 19
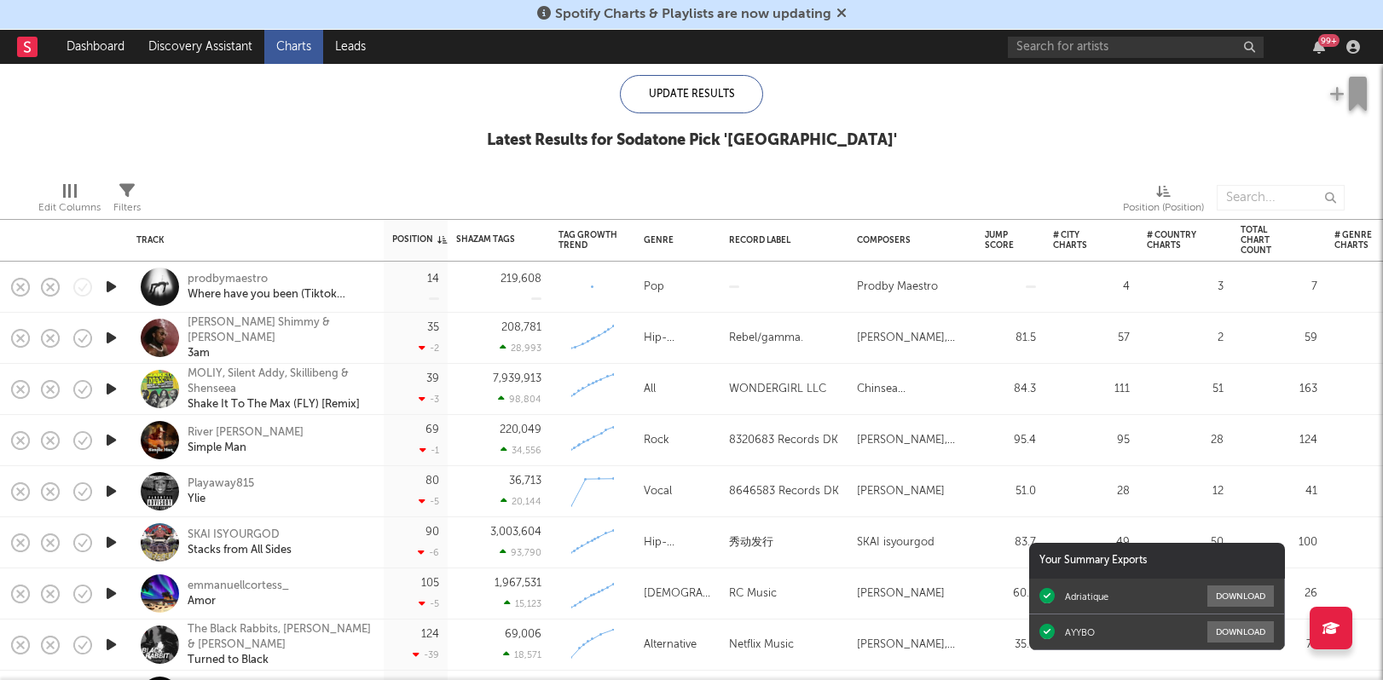
click at [110, 289] on icon "button" at bounding box center [111, 286] width 18 height 21
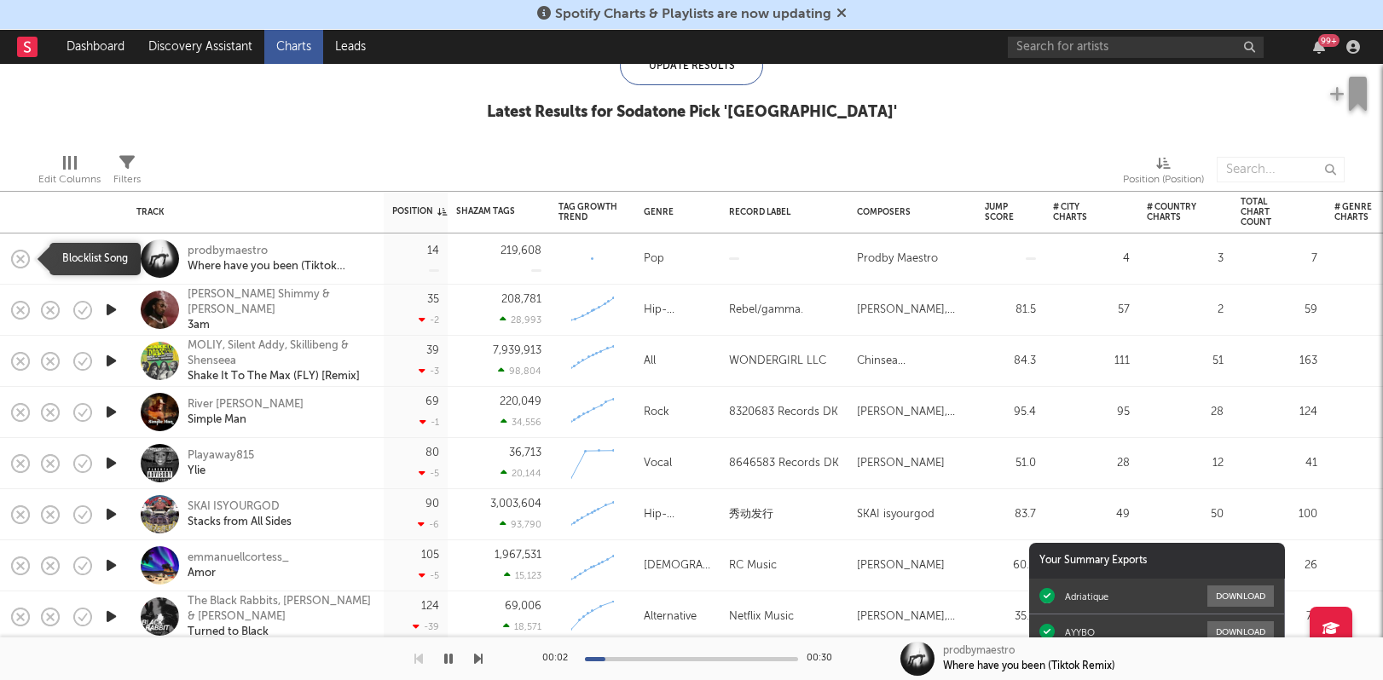
click at [25, 254] on icon "button" at bounding box center [21, 259] width 24 height 24
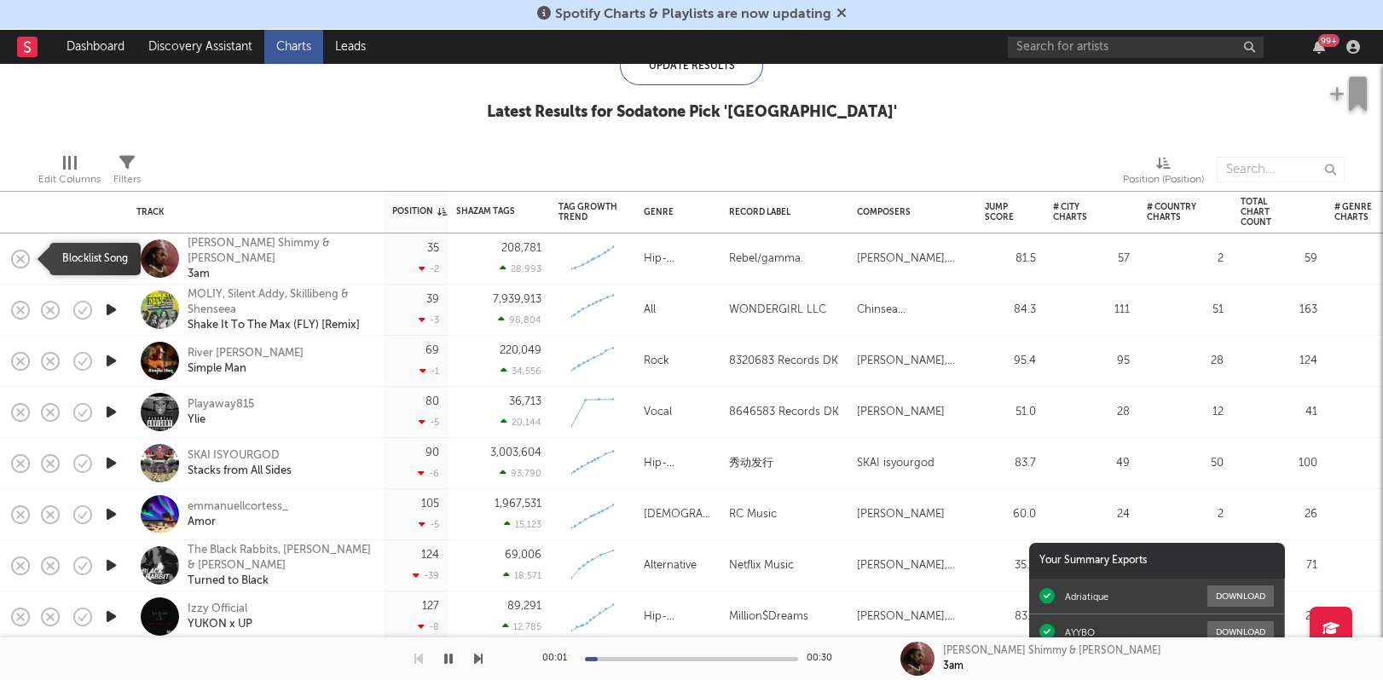
click at [26, 258] on icon "button" at bounding box center [21, 259] width 24 height 24
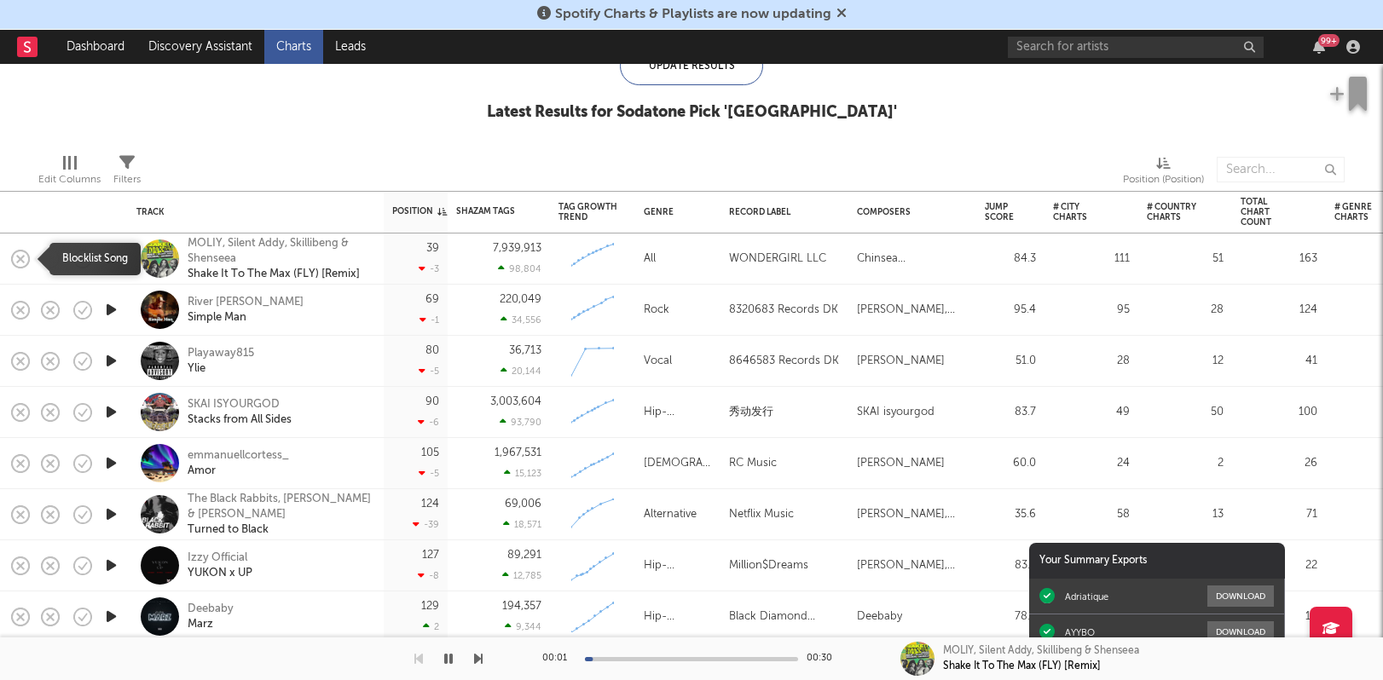
click at [26, 258] on icon "button" at bounding box center [21, 259] width 24 height 24
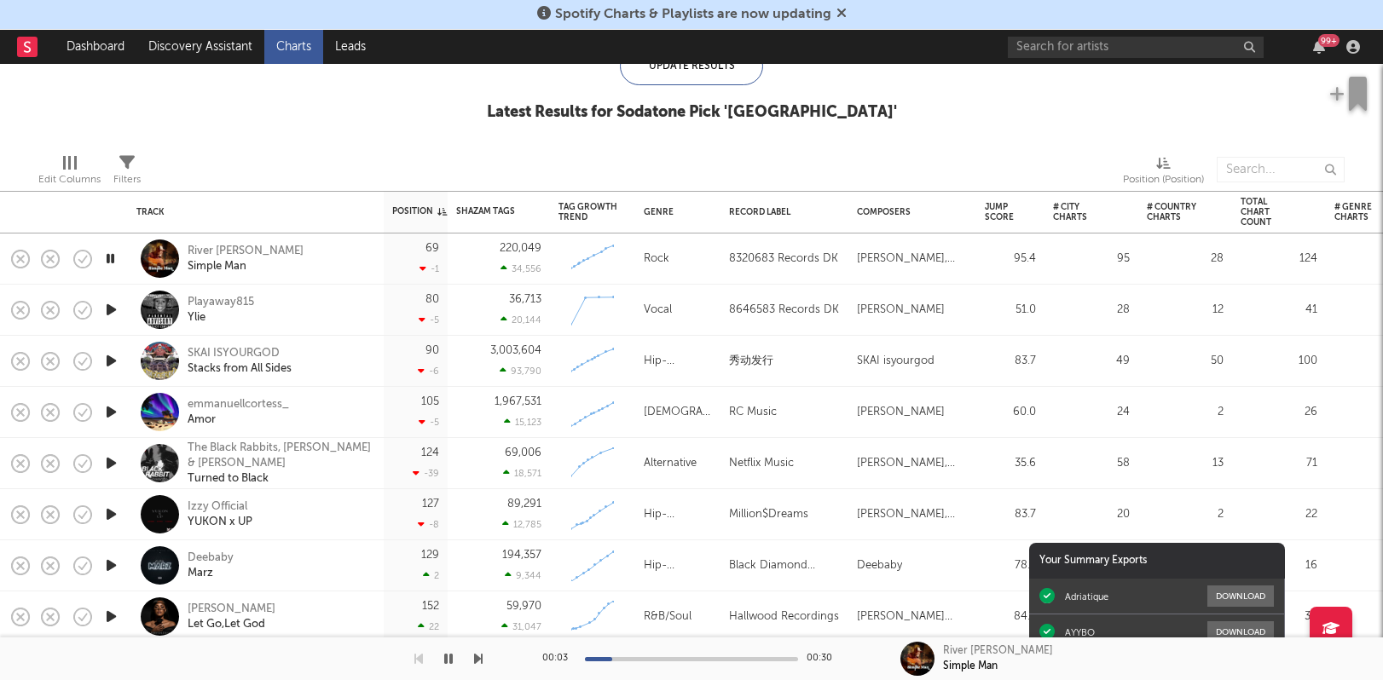
drag, startPoint x: 26, startPoint y: 258, endPoint x: 268, endPoint y: 165, distance: 259.4
click at [270, 165] on div "Track Position Position Change Shazam Tags 7D Change Tag Growth Trend Genre Rec…" at bounding box center [691, 372] width 1383 height 616
click at [300, 154] on div at bounding box center [386, 169] width 466 height 43
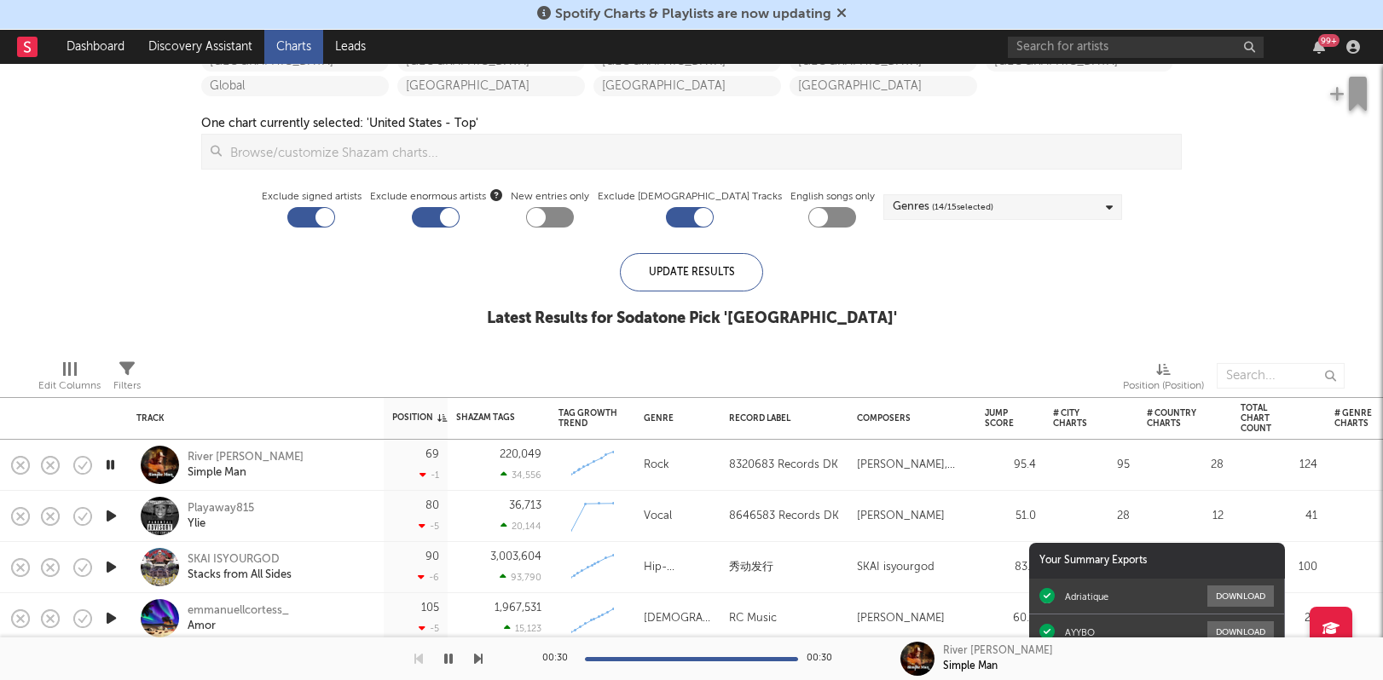
click at [108, 530] on div at bounding box center [111, 516] width 34 height 51
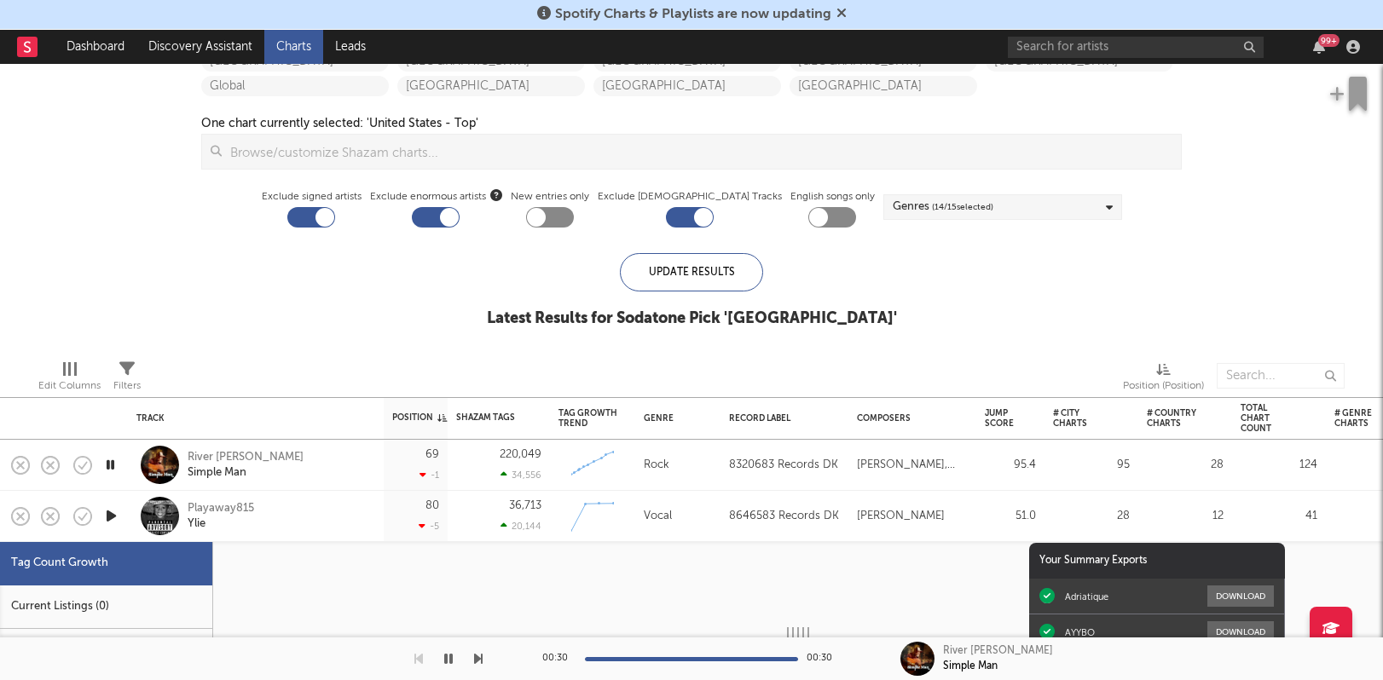
click at [108, 528] on div at bounding box center [111, 516] width 34 height 51
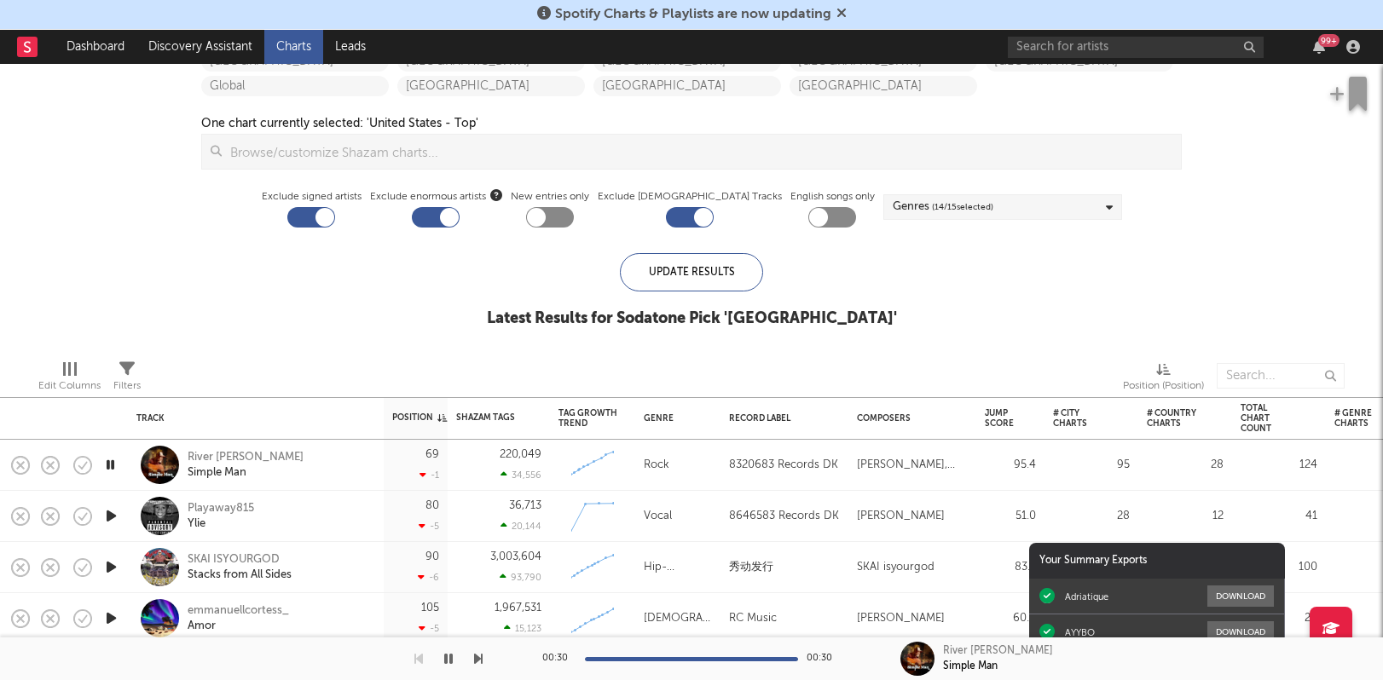
click at [108, 521] on icon "button" at bounding box center [111, 516] width 18 height 21
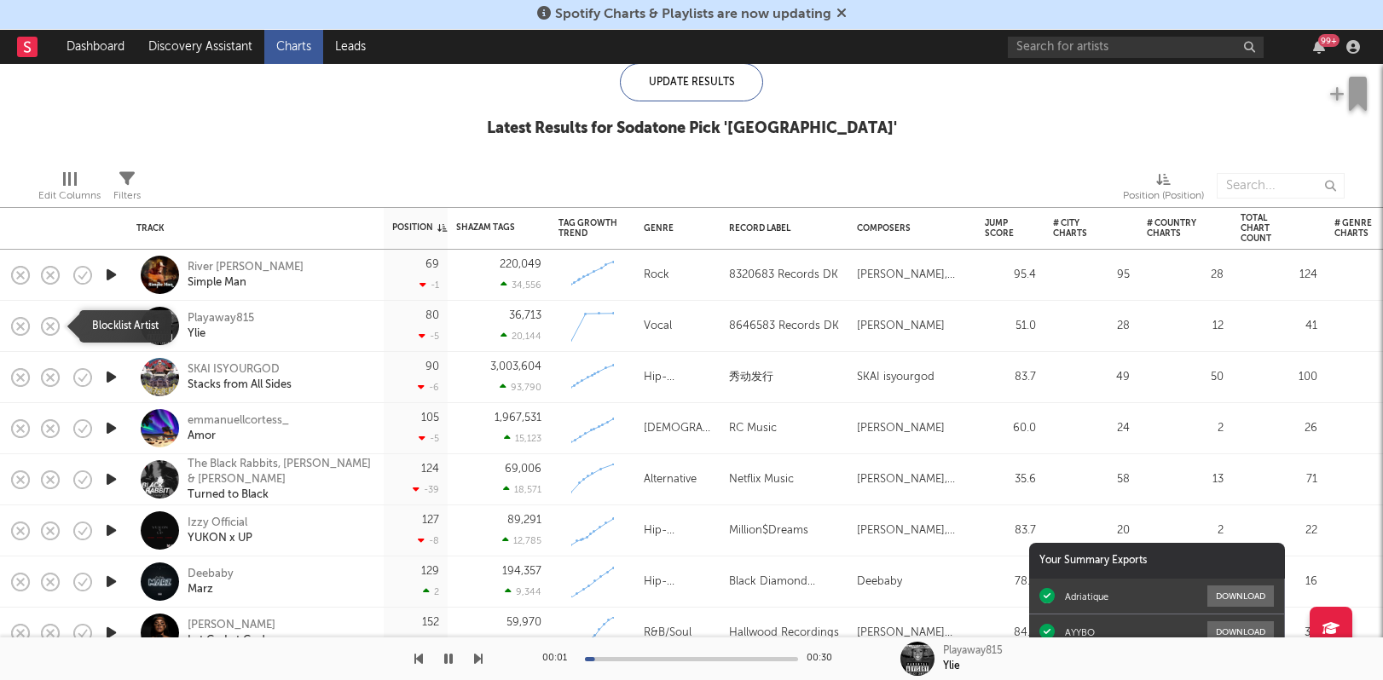
click at [26, 326] on icon "button" at bounding box center [21, 327] width 24 height 24
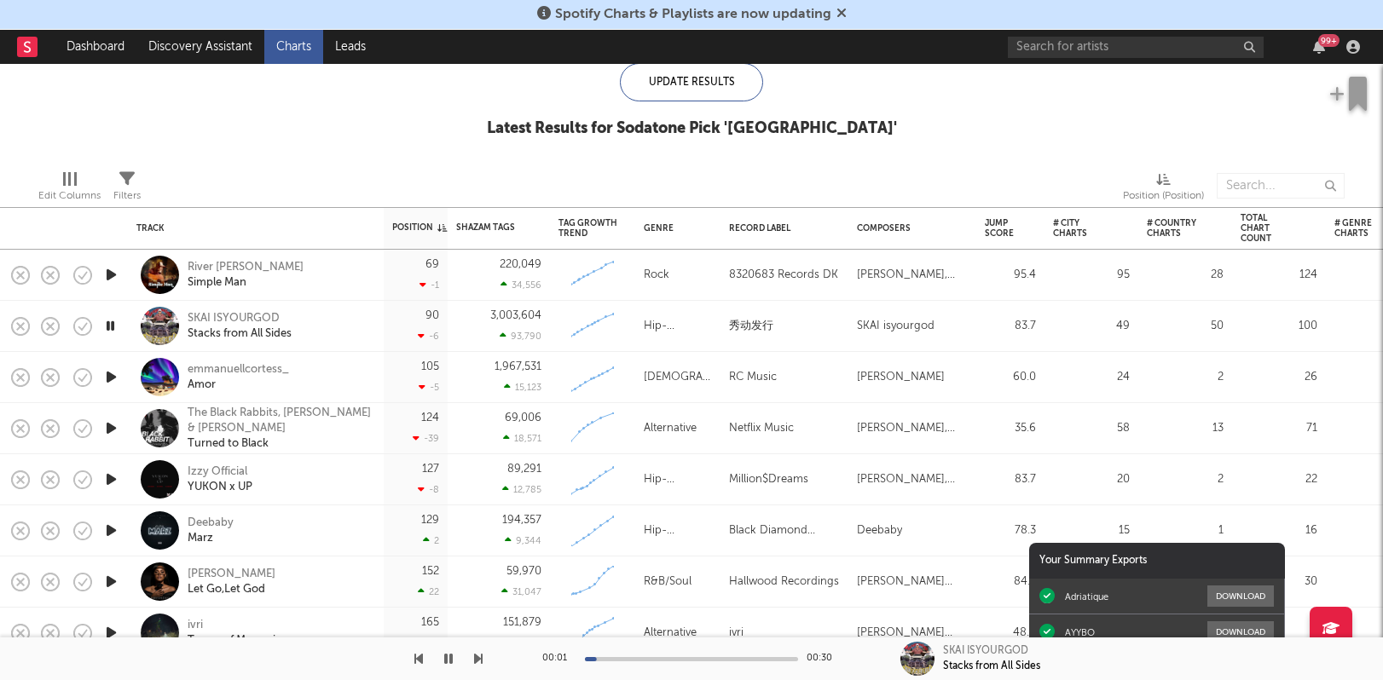
click at [107, 380] on icon "button" at bounding box center [111, 377] width 18 height 21
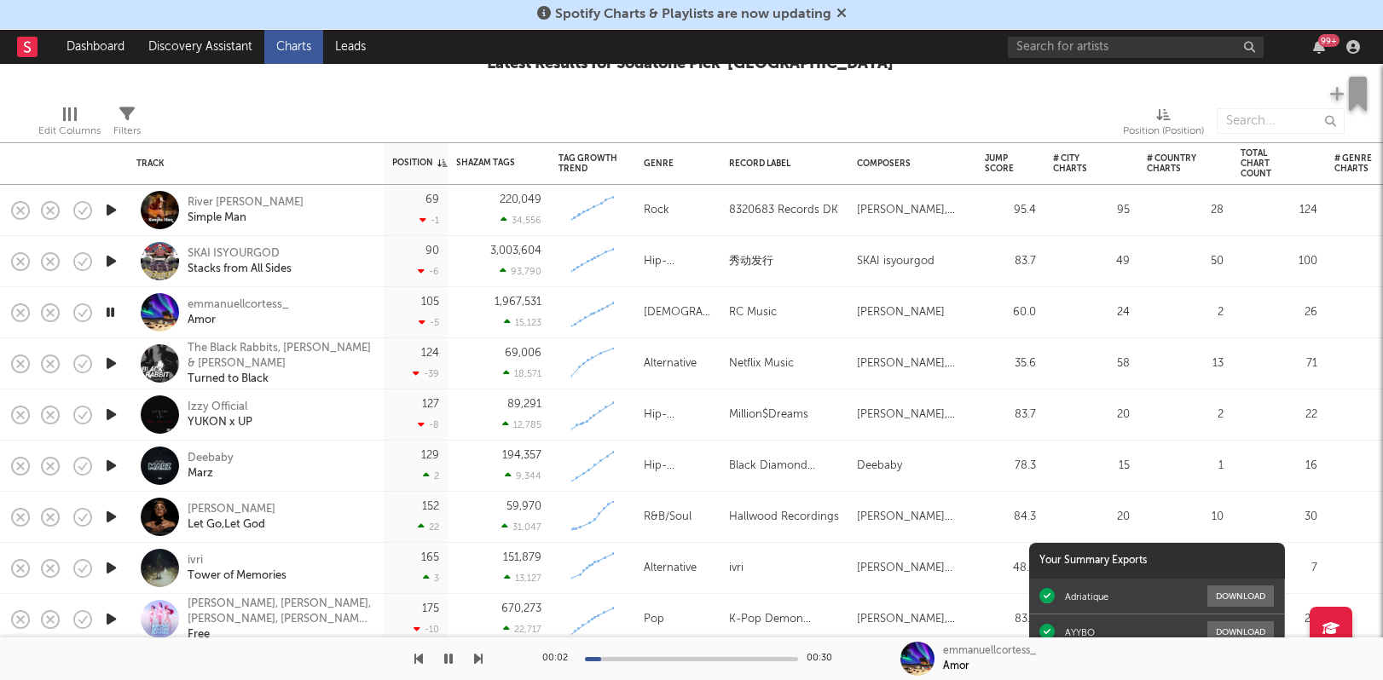
click at [23, 313] on icon "button" at bounding box center [21, 313] width 24 height 24
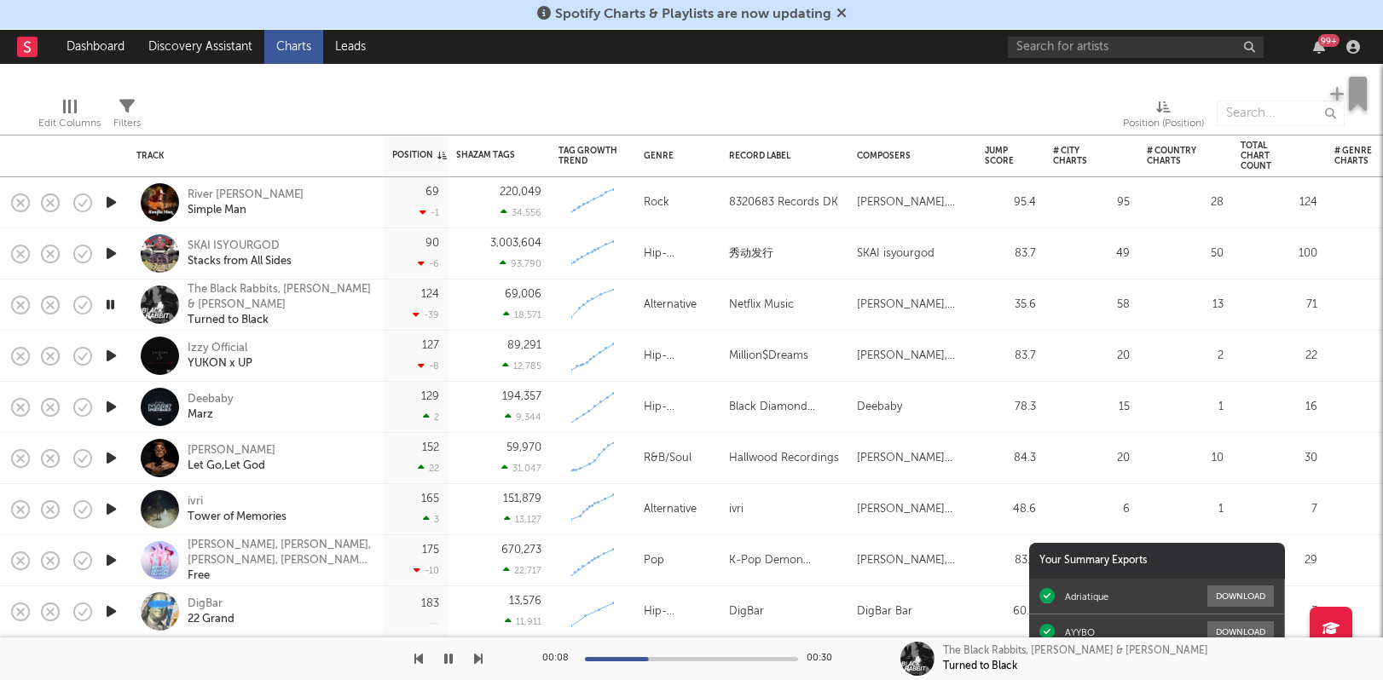
click at [106, 354] on icon "button" at bounding box center [111, 355] width 18 height 21
click at [113, 408] on icon "button" at bounding box center [111, 406] width 18 height 21
click at [20, 459] on rect "button" at bounding box center [20, 457] width 7 height 7
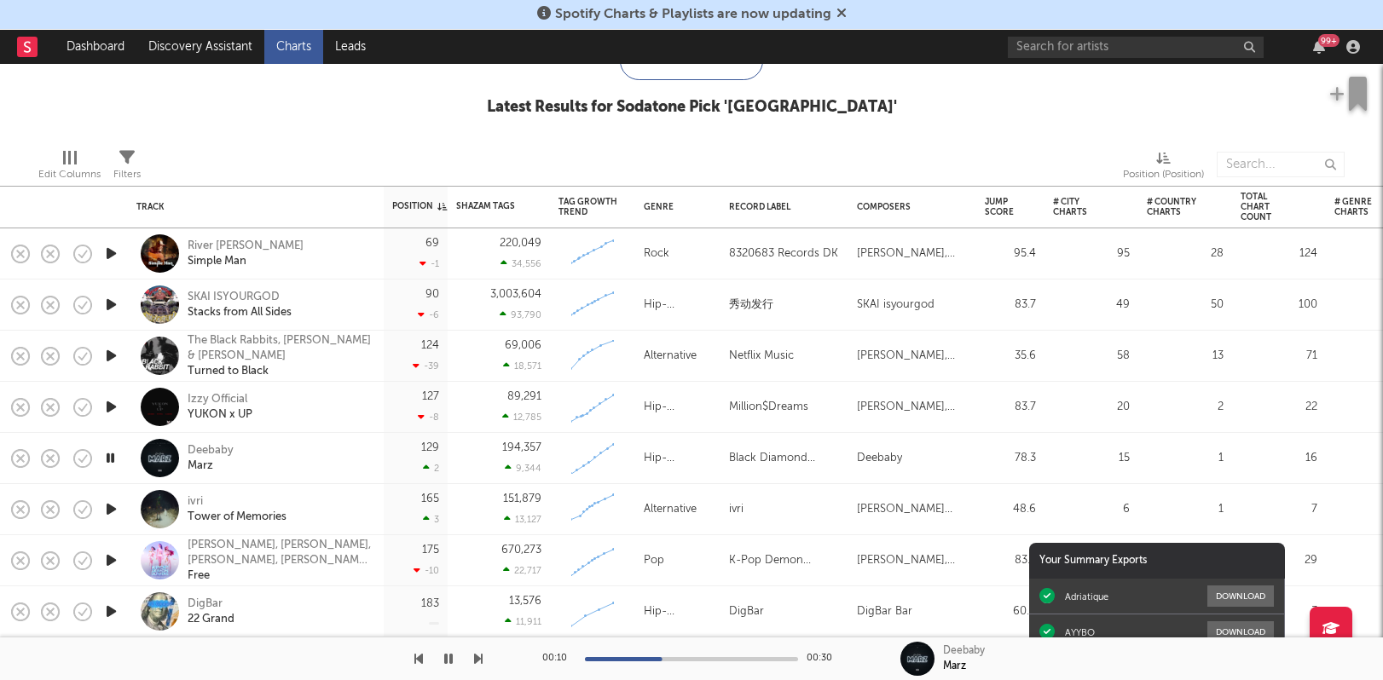
click at [112, 510] on icon "button" at bounding box center [111, 509] width 18 height 21
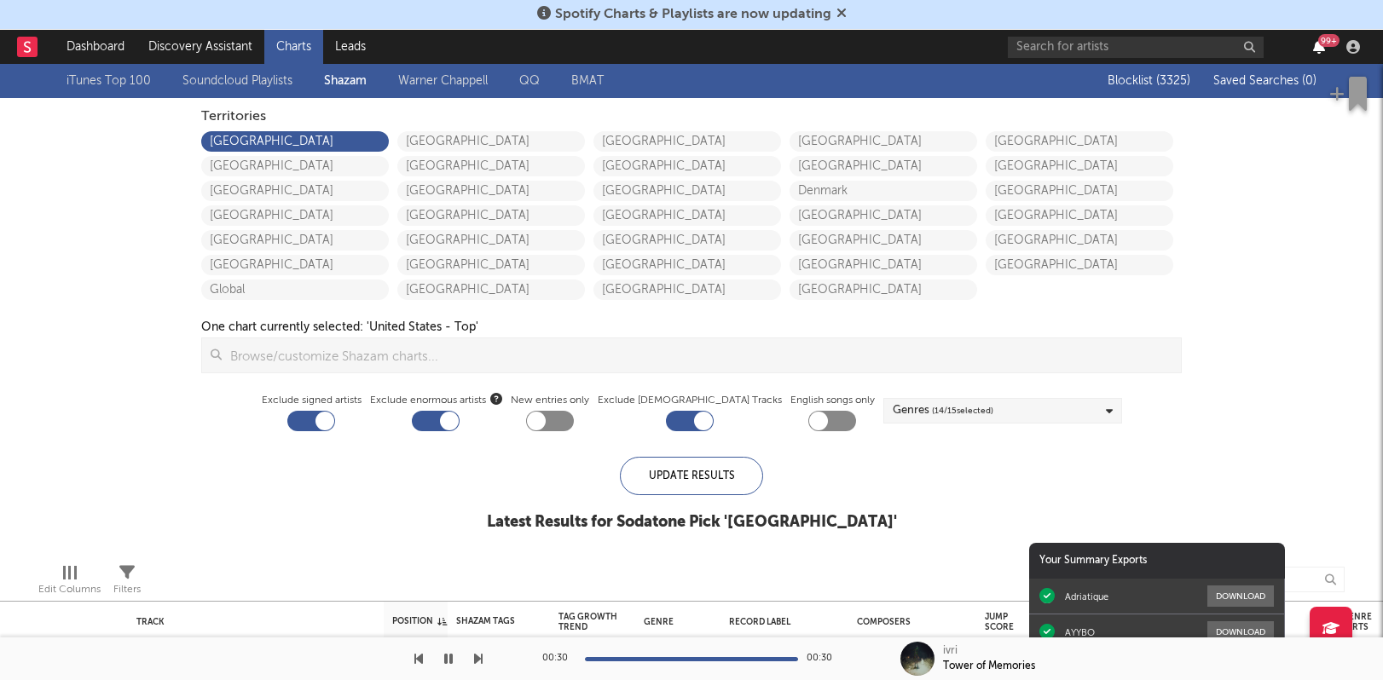
click at [1315, 45] on icon "button" at bounding box center [1319, 47] width 12 height 14
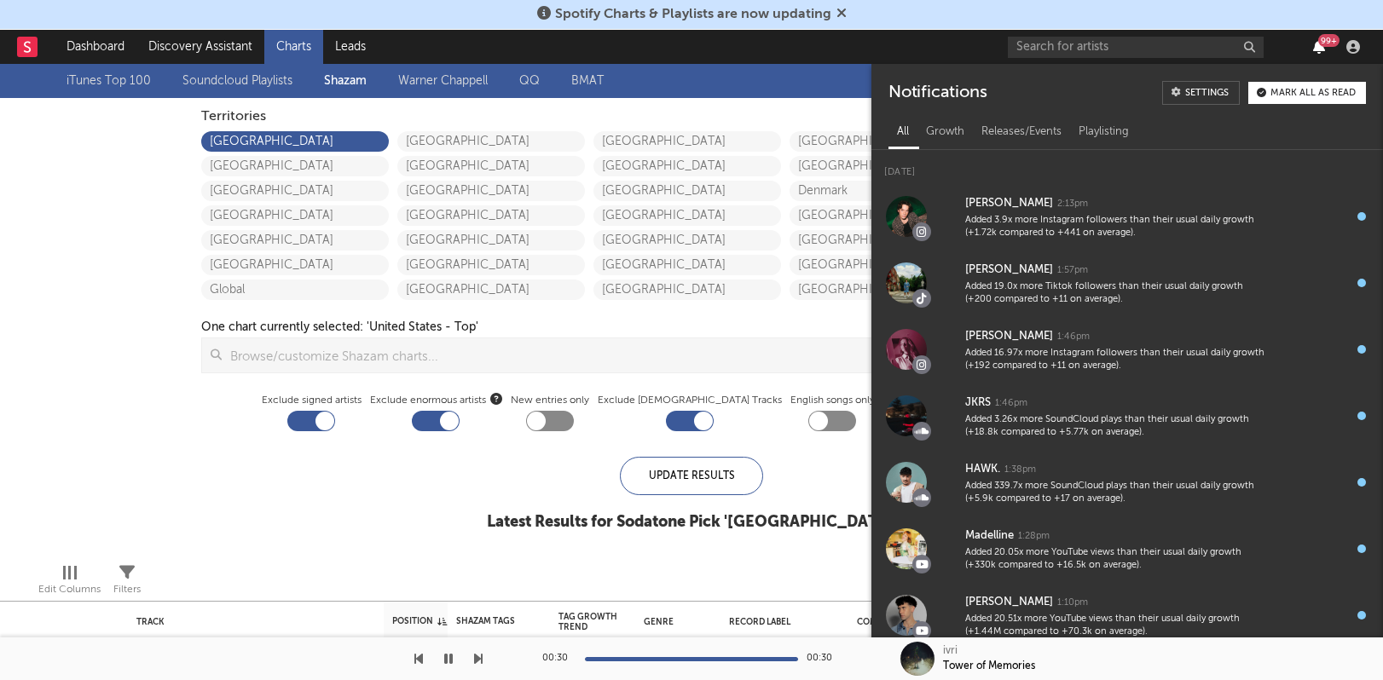
click at [1315, 45] on icon "button" at bounding box center [1319, 47] width 12 height 14
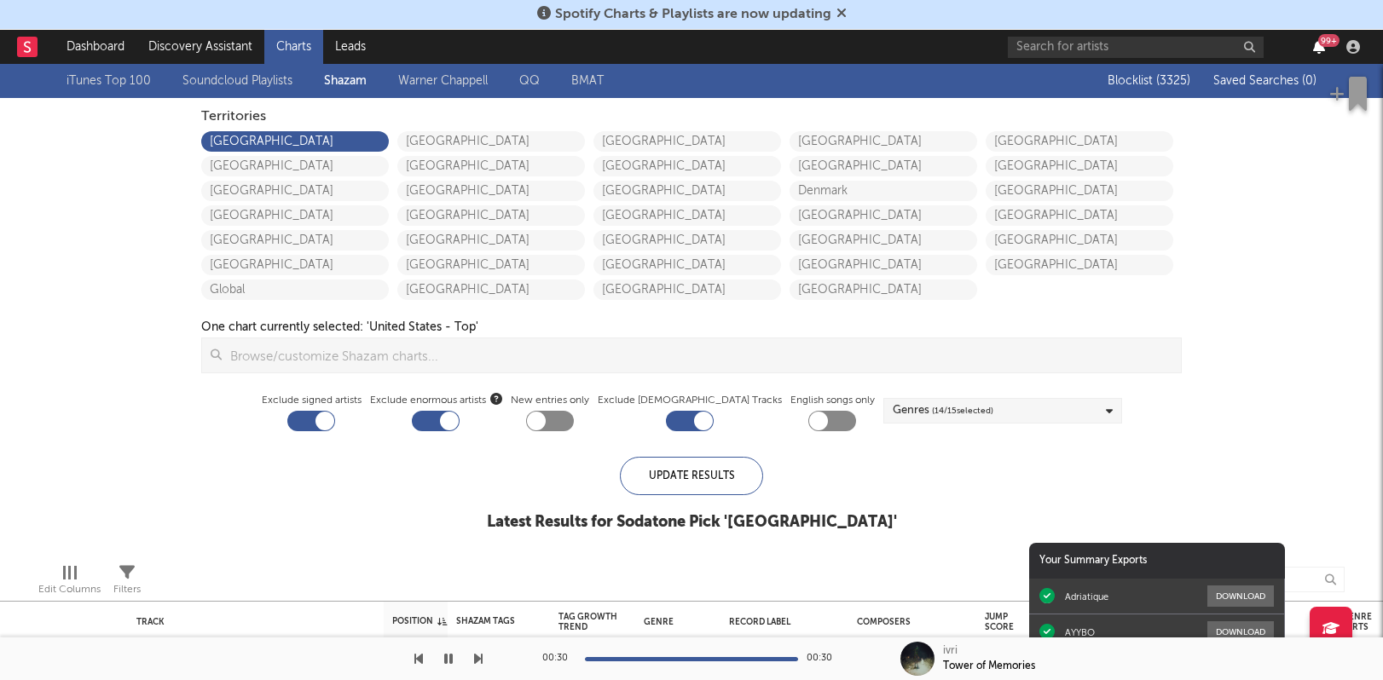
click at [1315, 45] on icon "button" at bounding box center [1319, 47] width 12 height 14
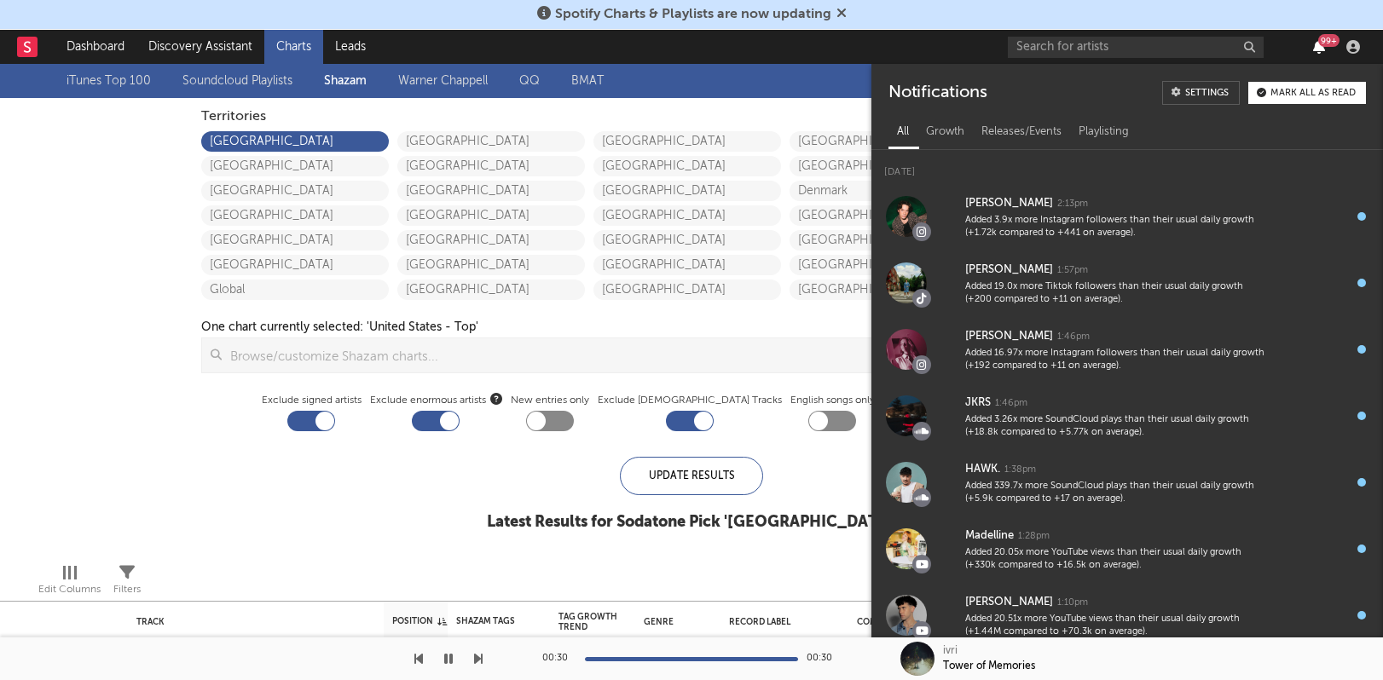
click at [1315, 45] on icon "button" at bounding box center [1319, 47] width 12 height 14
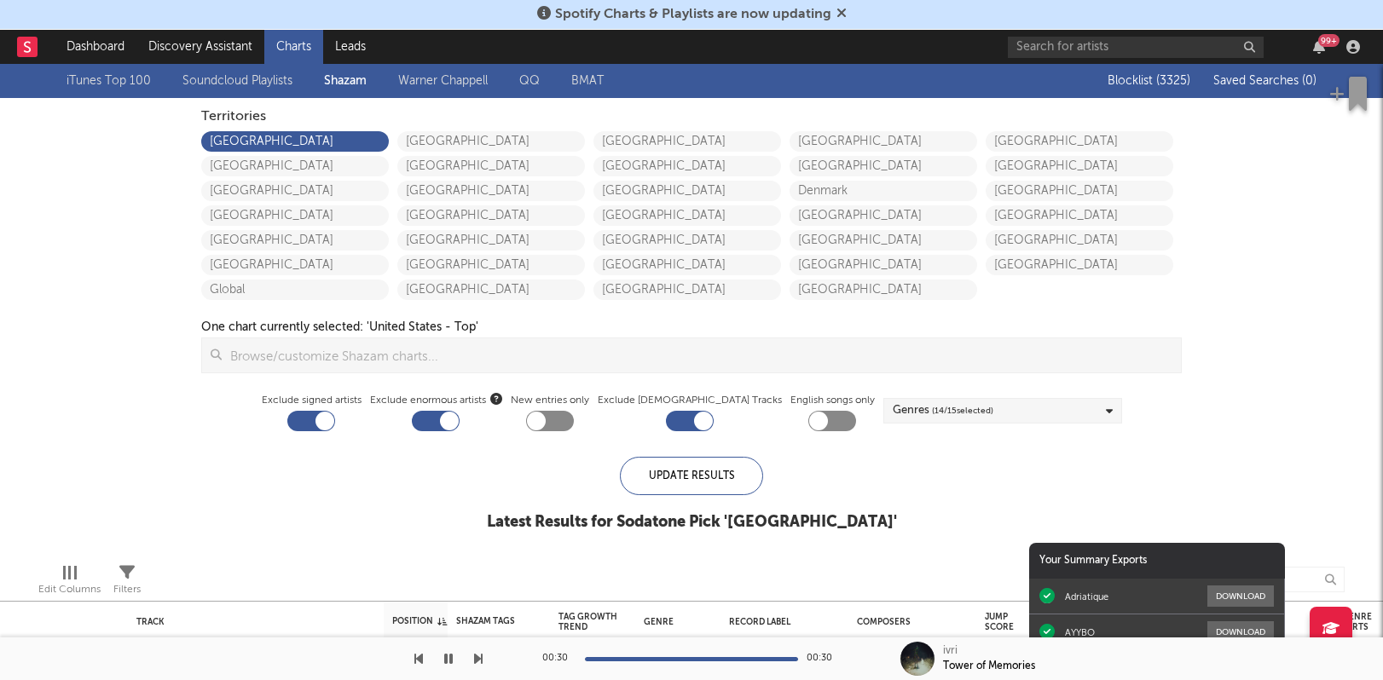
click at [1319, 42] on div "99 +" at bounding box center [1328, 40] width 21 height 13
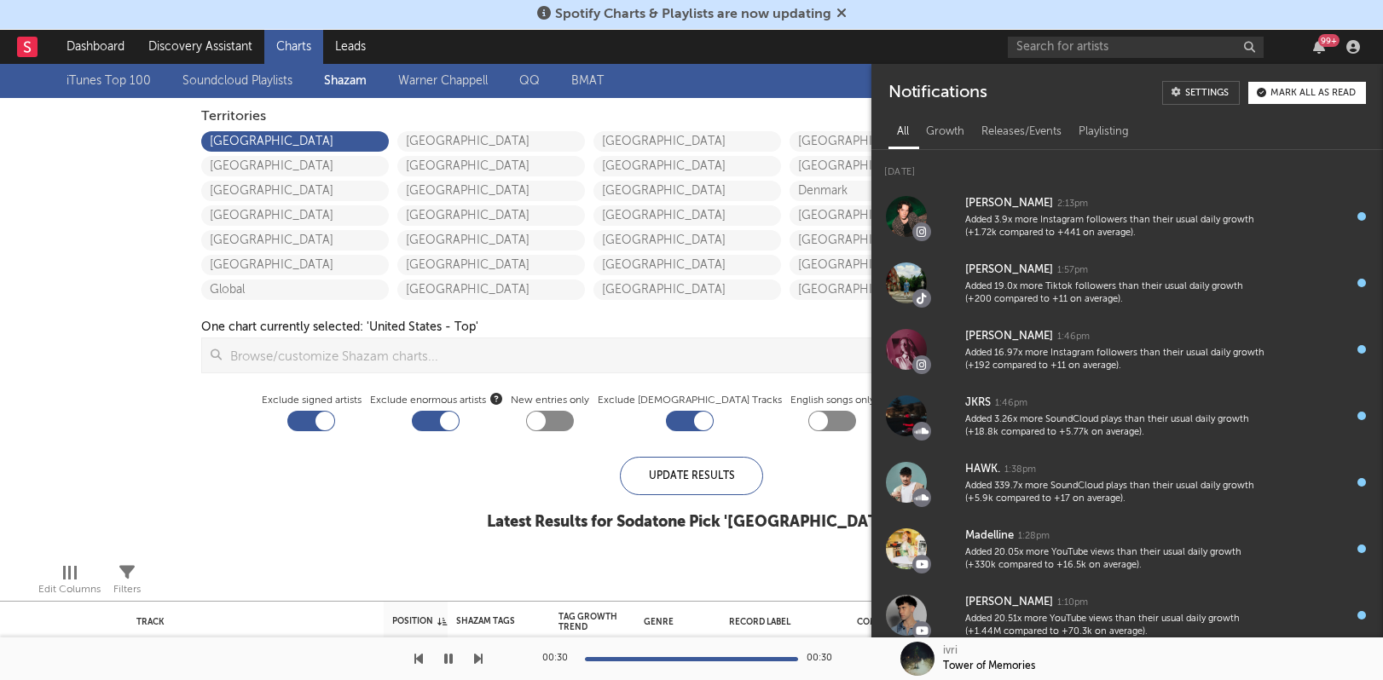
click at [1319, 42] on div "99 +" at bounding box center [1328, 40] width 21 height 13
